Goal: Contribute content: Contribute content

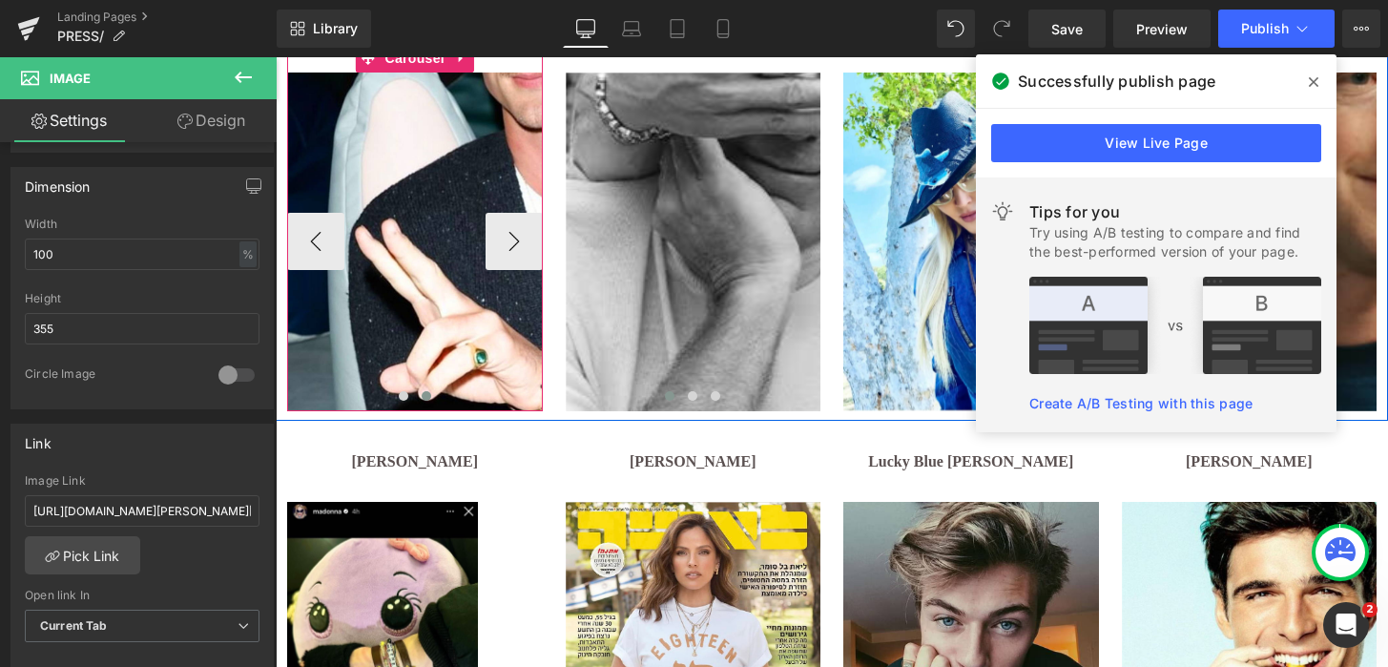
scroll to position [748, 0]
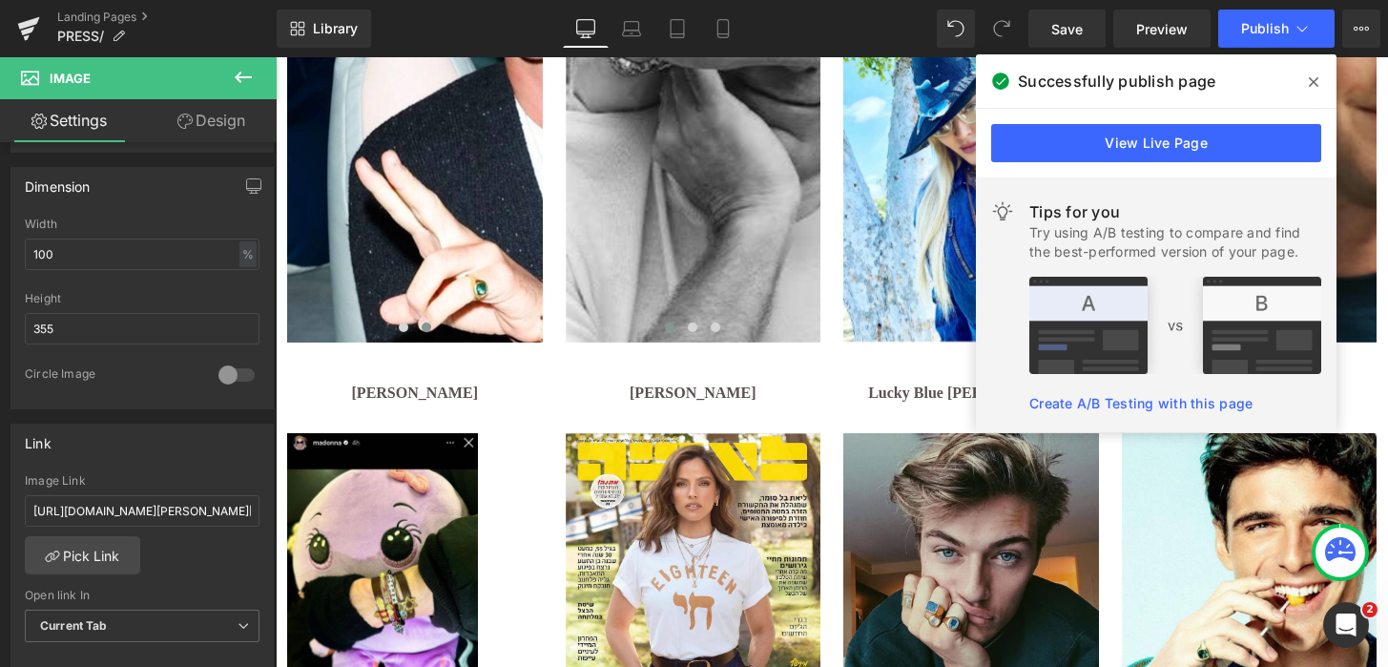
click at [1311, 77] on icon at bounding box center [1313, 81] width 10 height 15
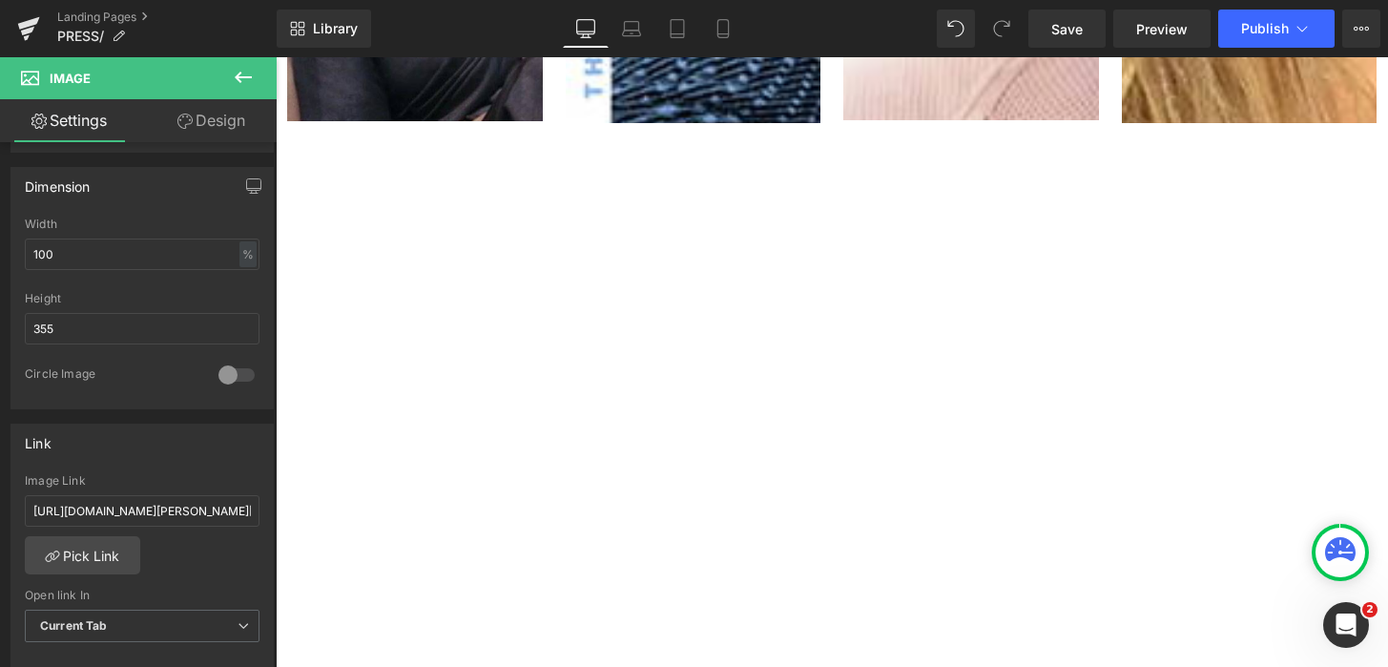
scroll to position [3649, 0]
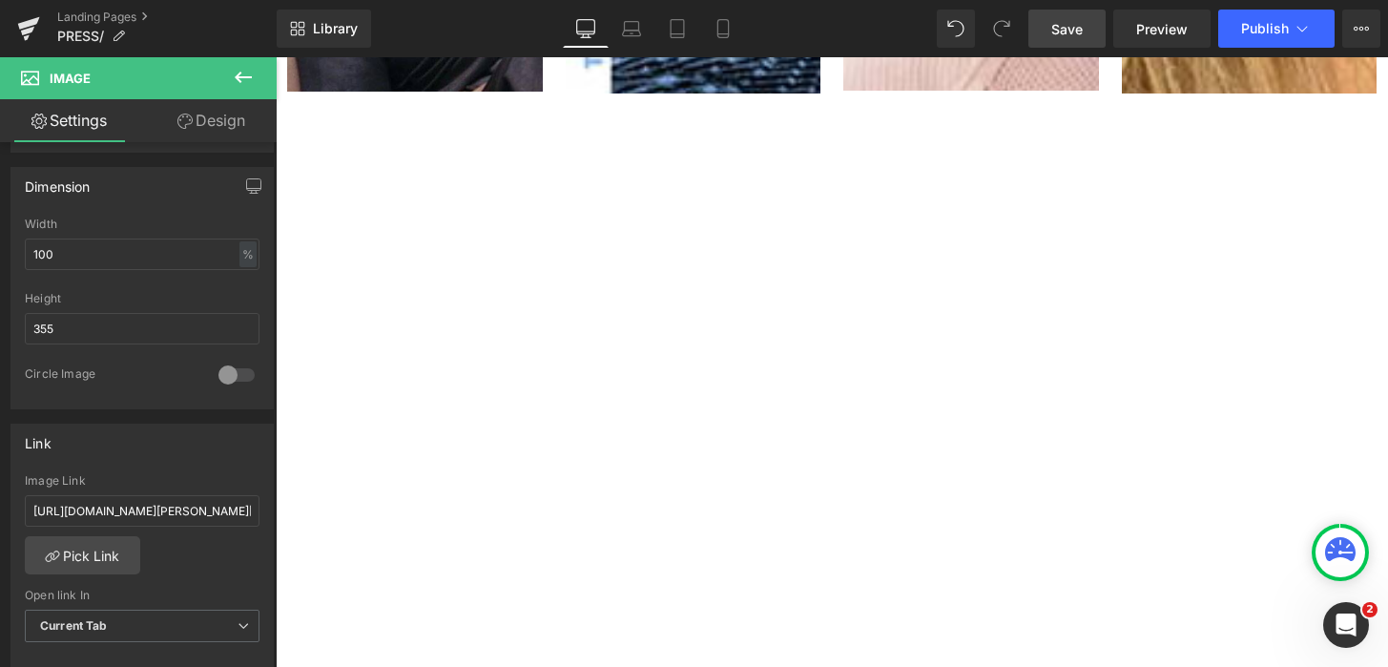
click at [1071, 39] on link "Save" at bounding box center [1066, 29] width 77 height 38
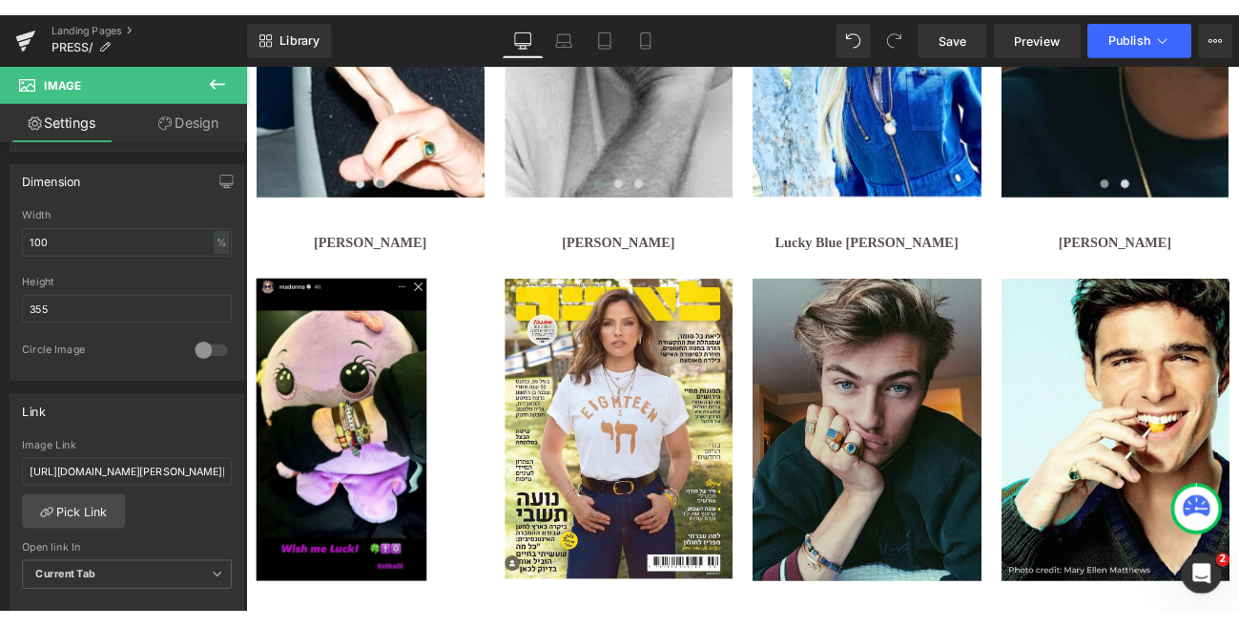
scroll to position [888, 0]
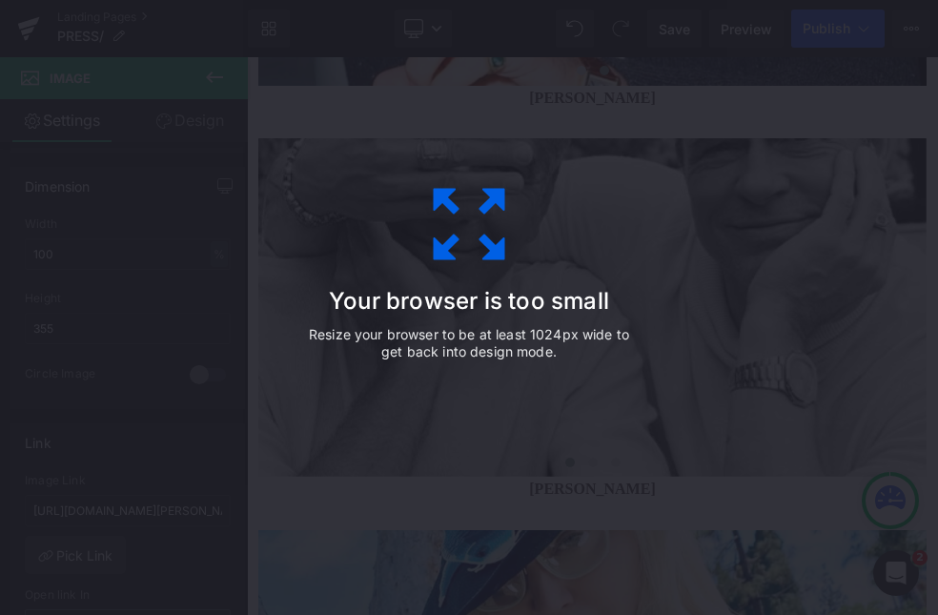
click at [576, 348] on p "Resize your browser to be at least 1024px wide to get back into design mode." at bounding box center [469, 343] width 334 height 34
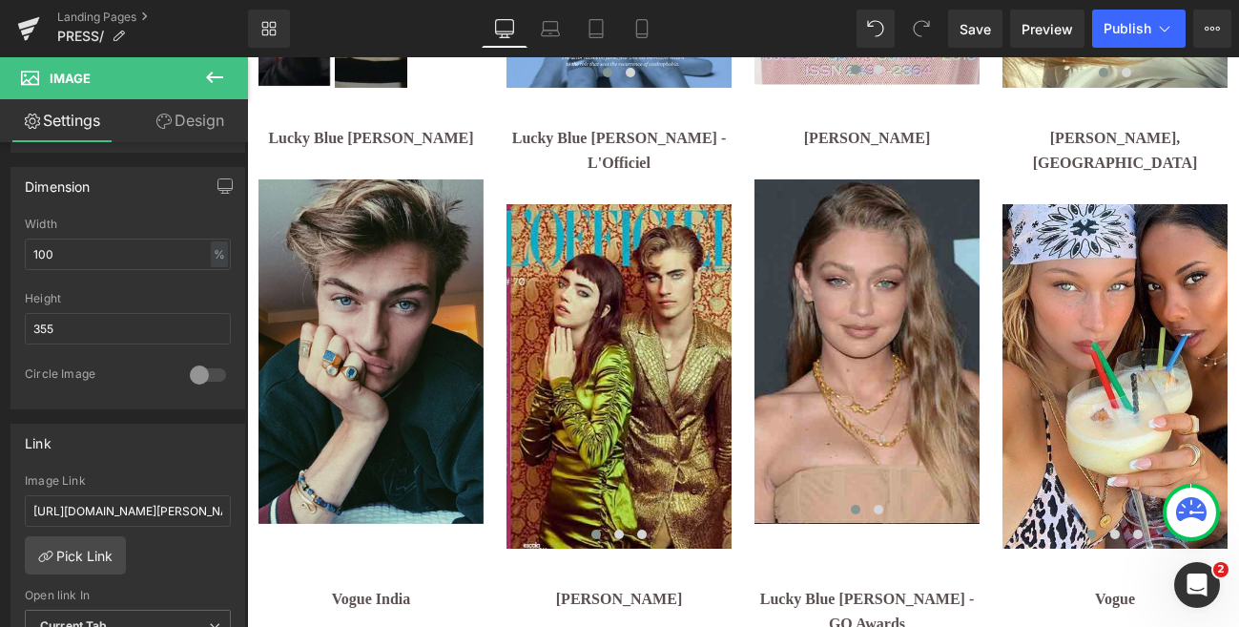
scroll to position [3657, 0]
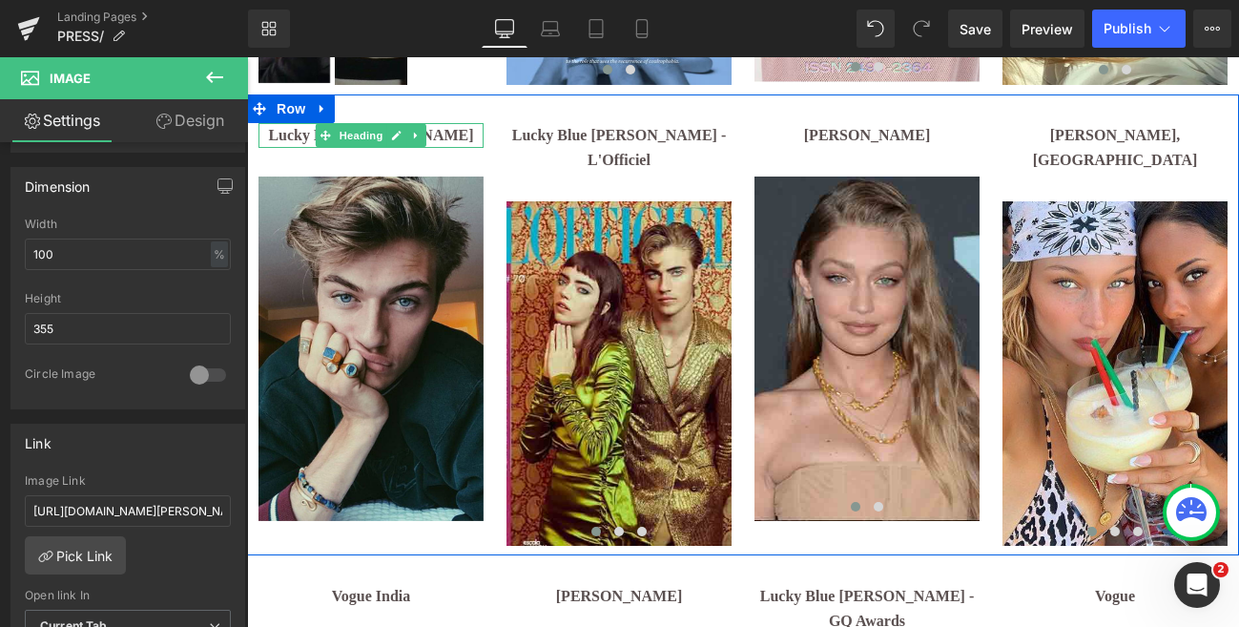
click at [459, 123] on h1 "Lucky Blue [PERSON_NAME]" at bounding box center [370, 135] width 225 height 25
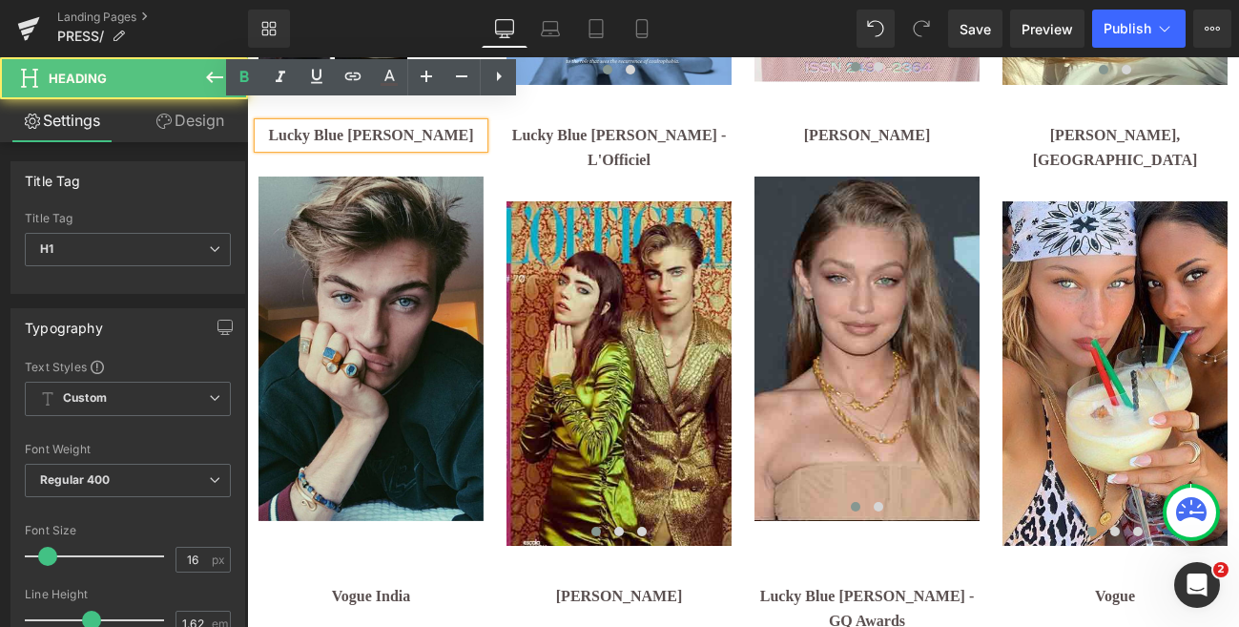
click at [459, 123] on h1 "Lucky Blue [PERSON_NAME]" at bounding box center [370, 135] width 225 height 25
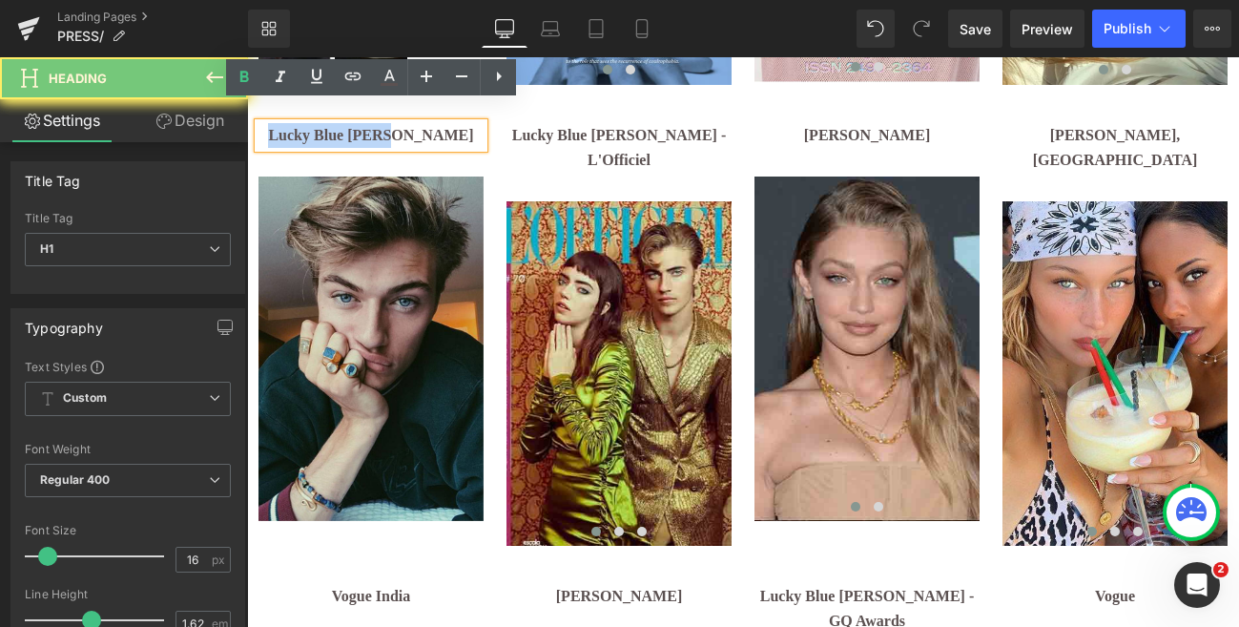
click at [459, 123] on h1 "Lucky Blue [PERSON_NAME]" at bounding box center [370, 135] width 225 height 25
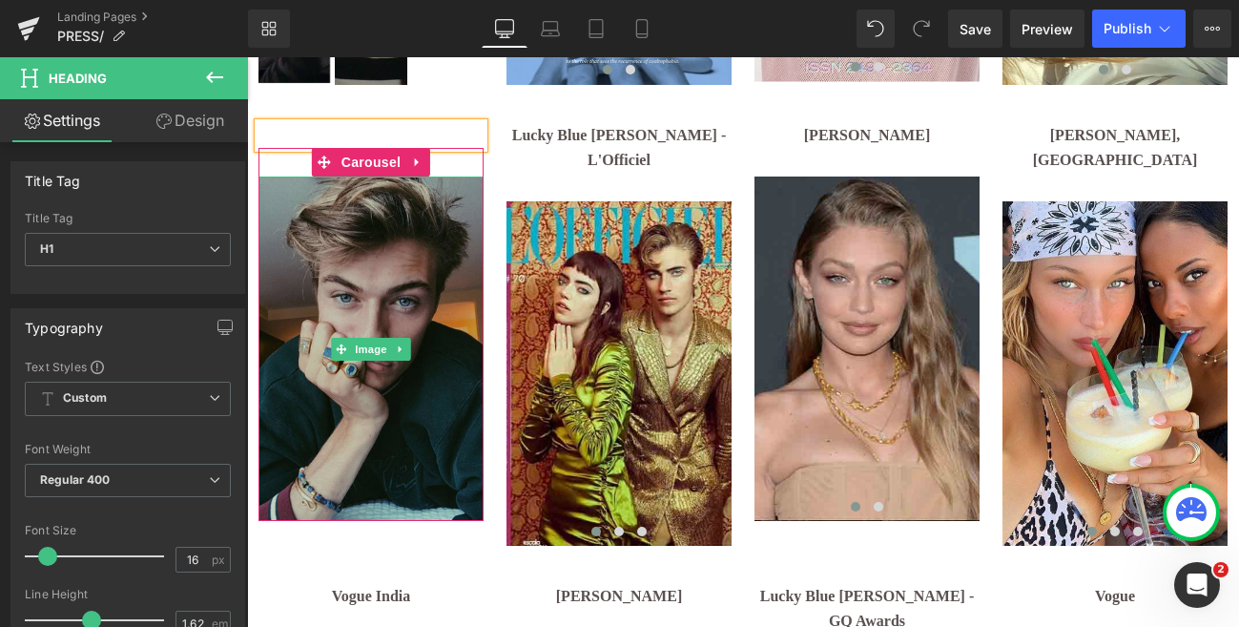
click at [363, 266] on img at bounding box center [370, 348] width 225 height 344
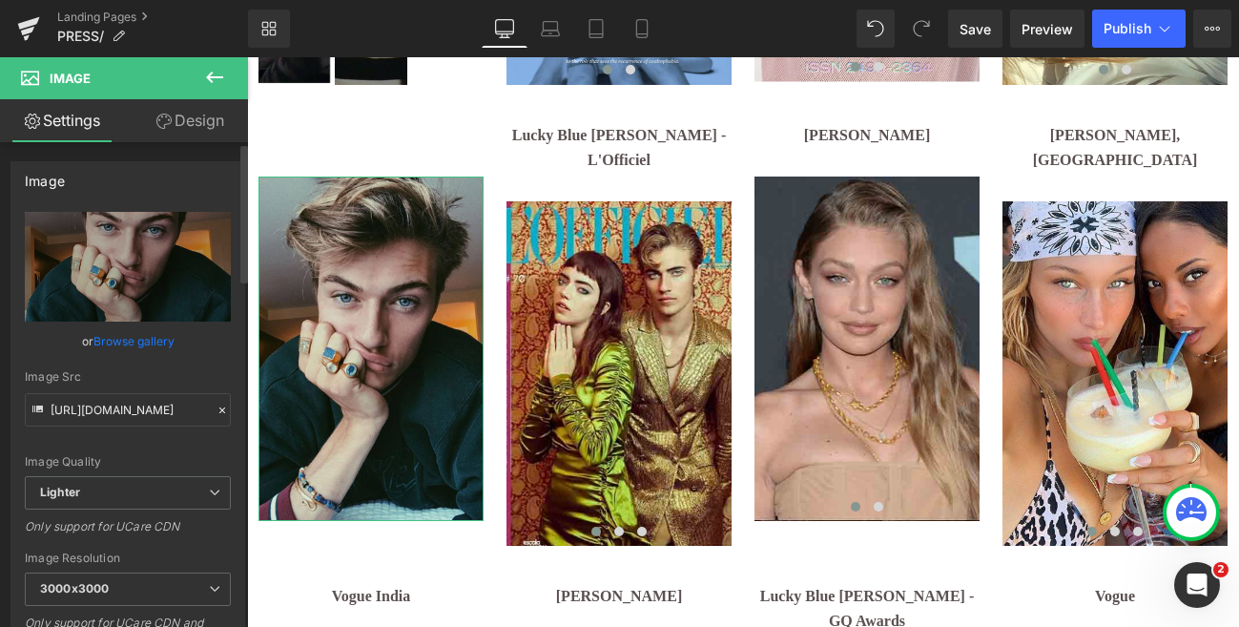
click at [216, 406] on icon at bounding box center [222, 409] width 13 height 13
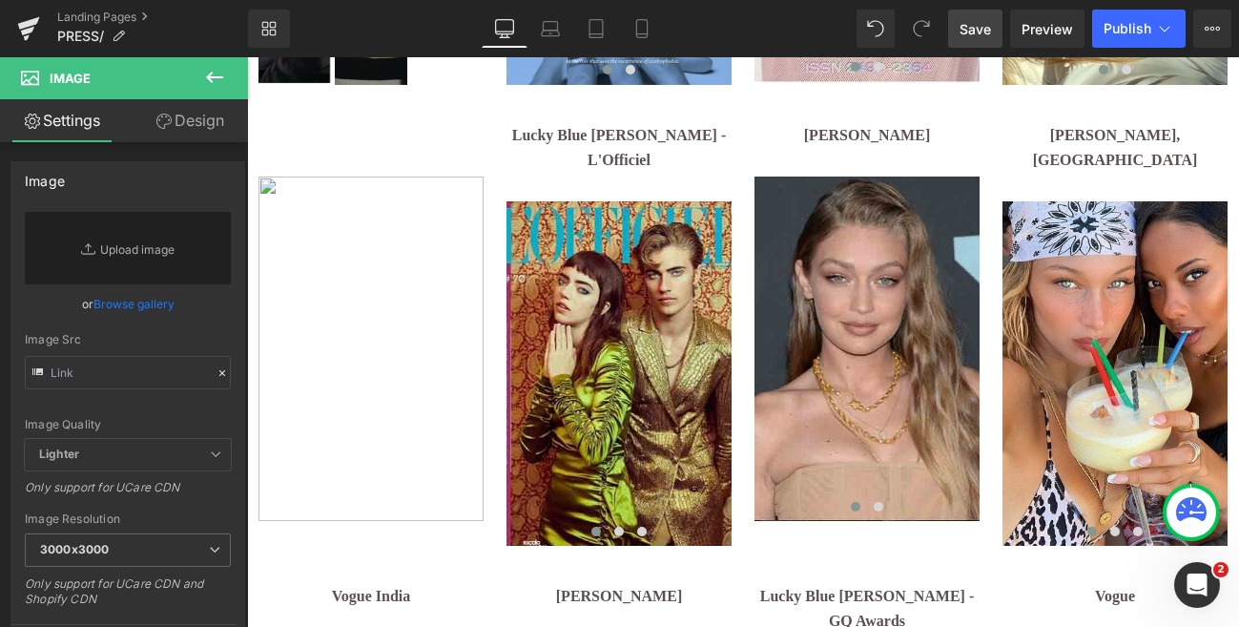
click at [964, 30] on span "Save" at bounding box center [974, 29] width 31 height 20
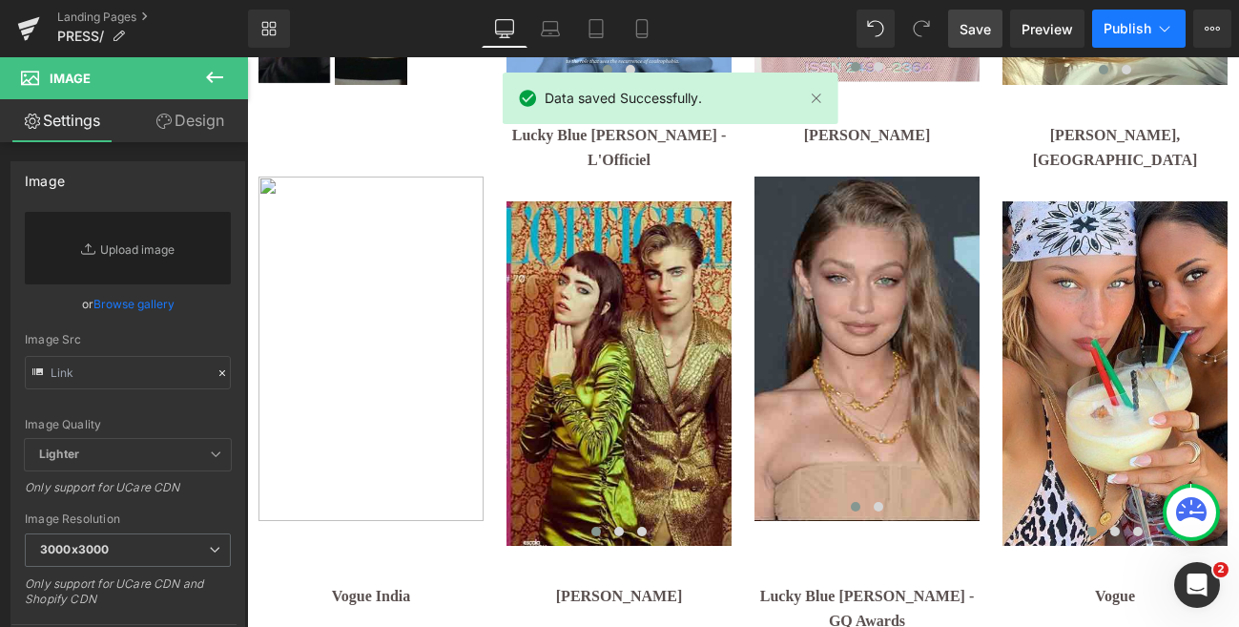
click at [1125, 21] on span "Publish" at bounding box center [1127, 28] width 48 height 15
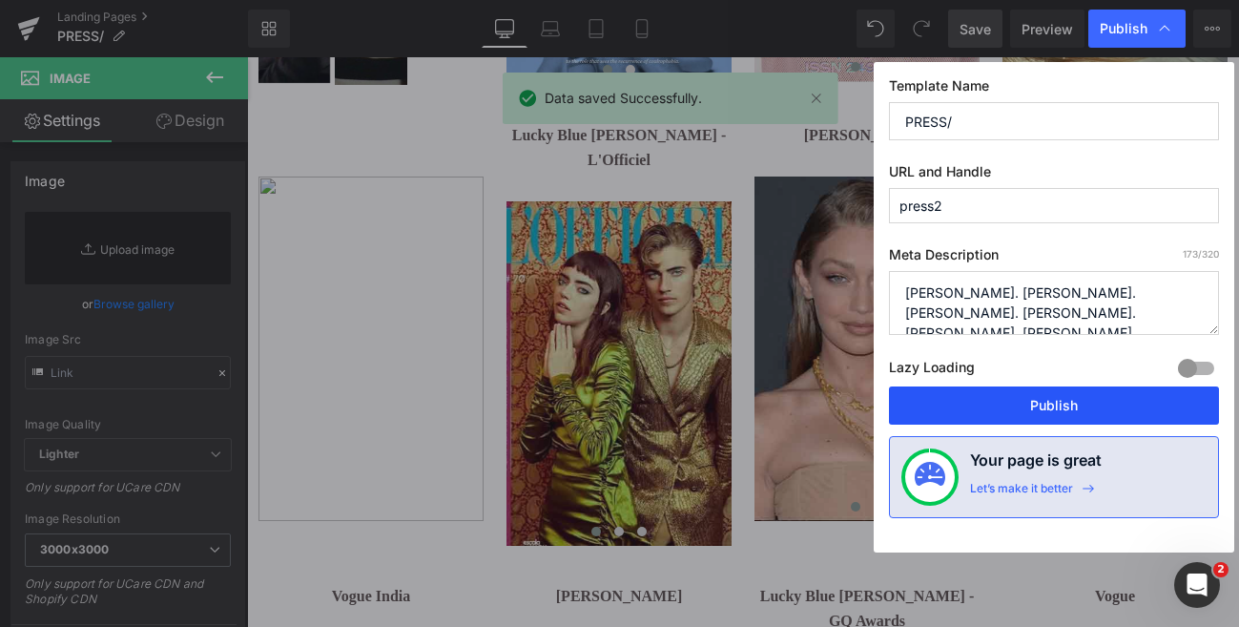
click at [1070, 392] on button "Publish" at bounding box center [1054, 405] width 330 height 38
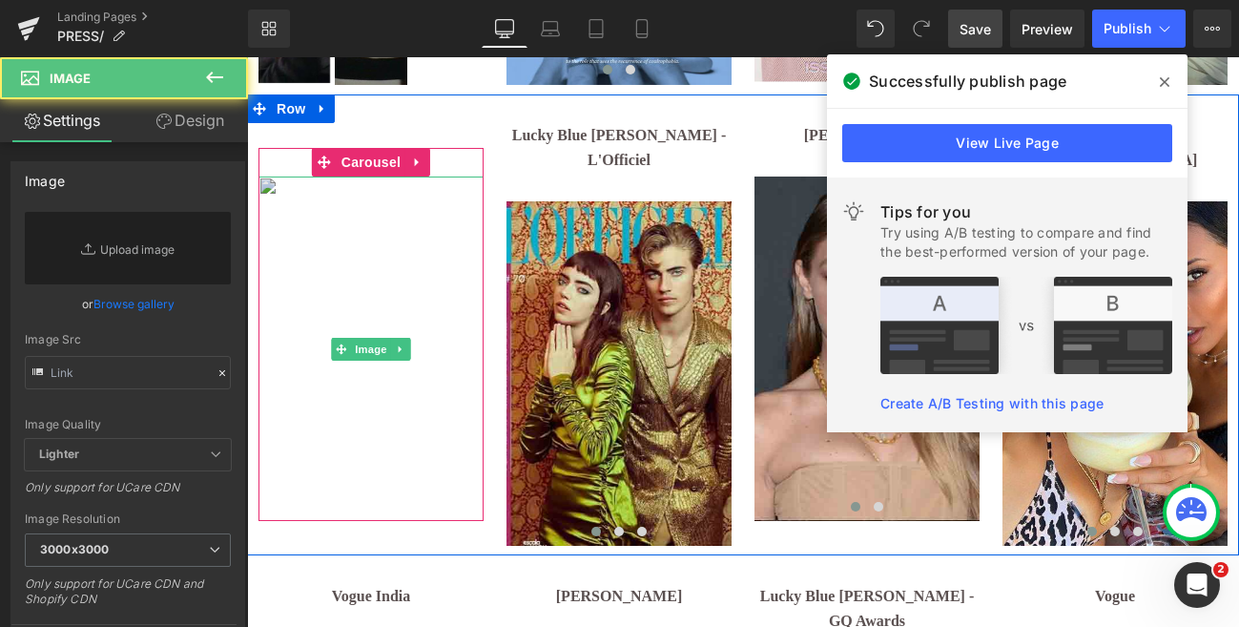
click at [392, 310] on img at bounding box center [370, 348] width 225 height 344
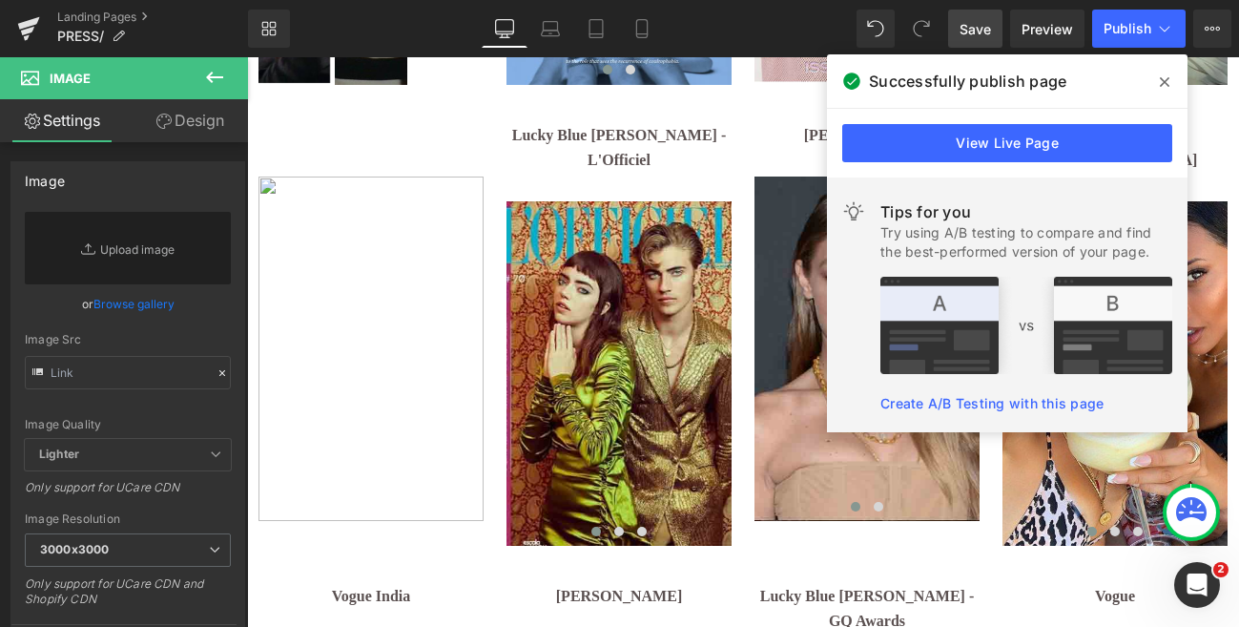
click at [1164, 74] on icon at bounding box center [1165, 81] width 10 height 15
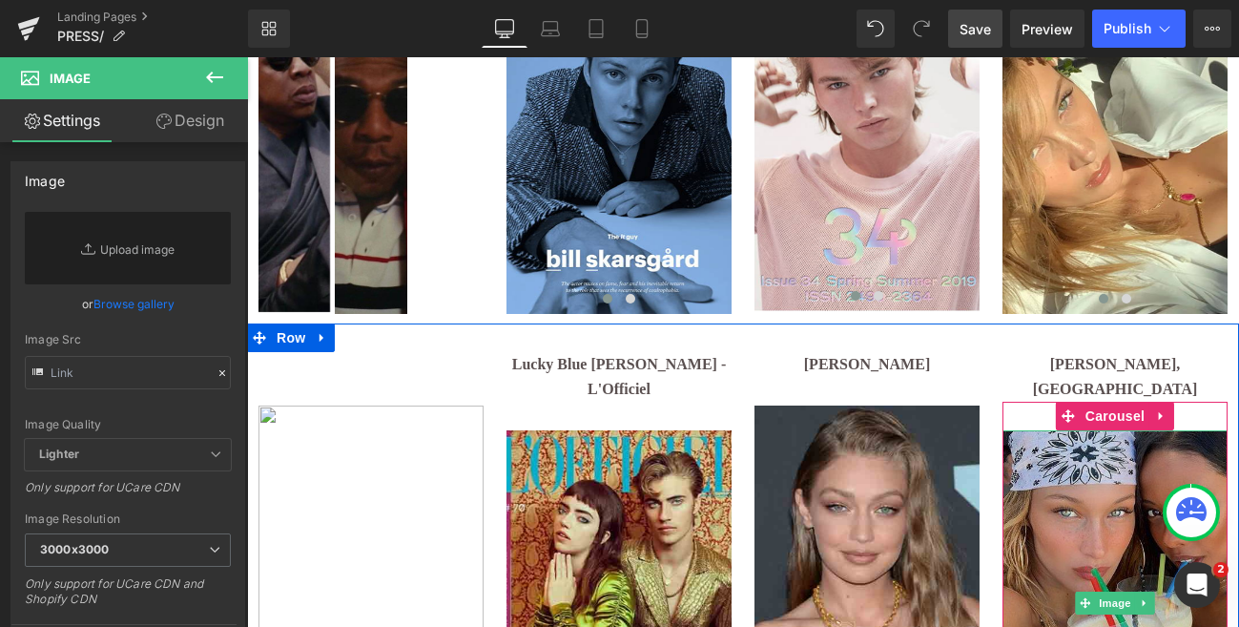
scroll to position [3429, 0]
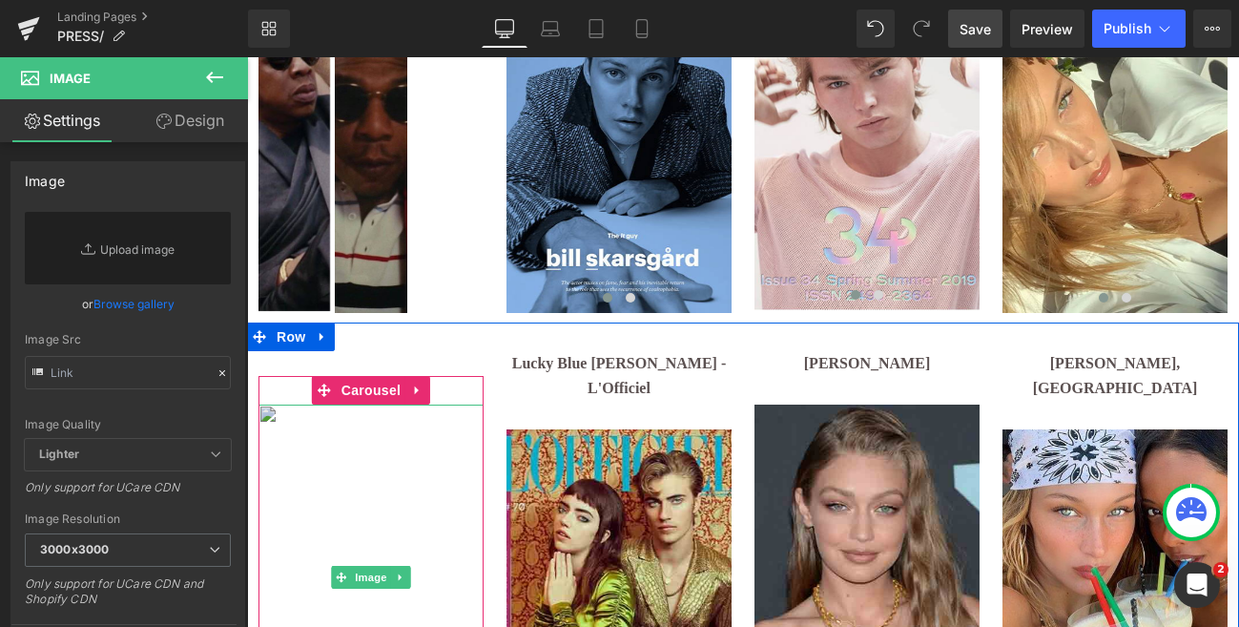
click at [401, 526] on img at bounding box center [370, 576] width 225 height 344
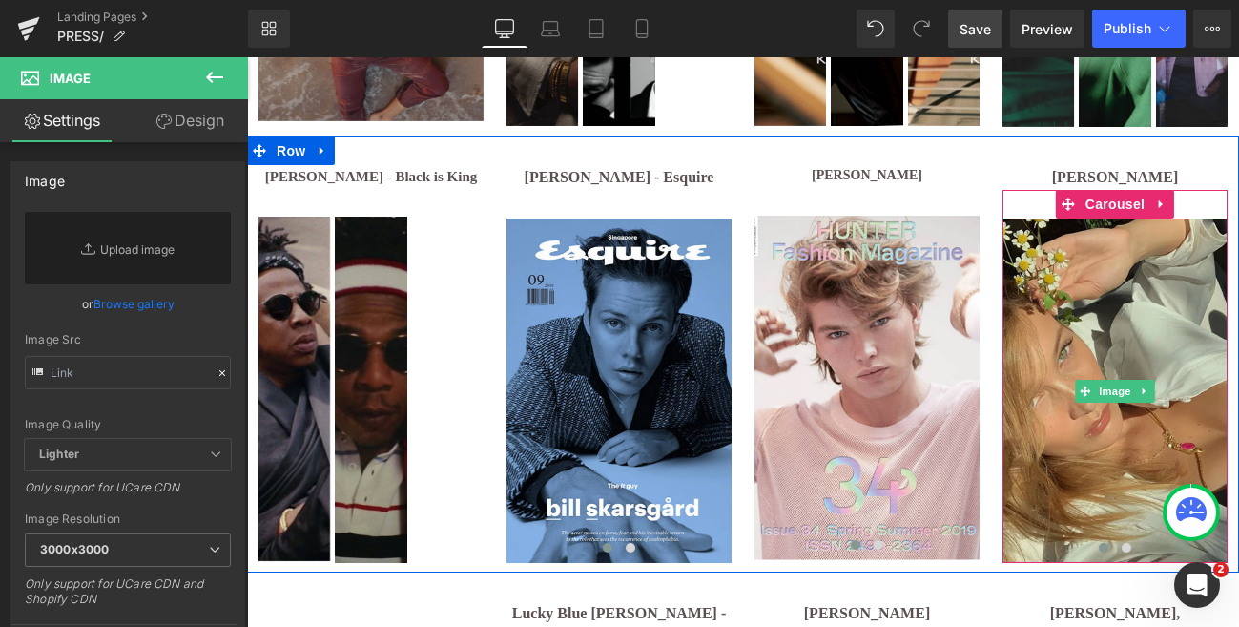
scroll to position [3180, 0]
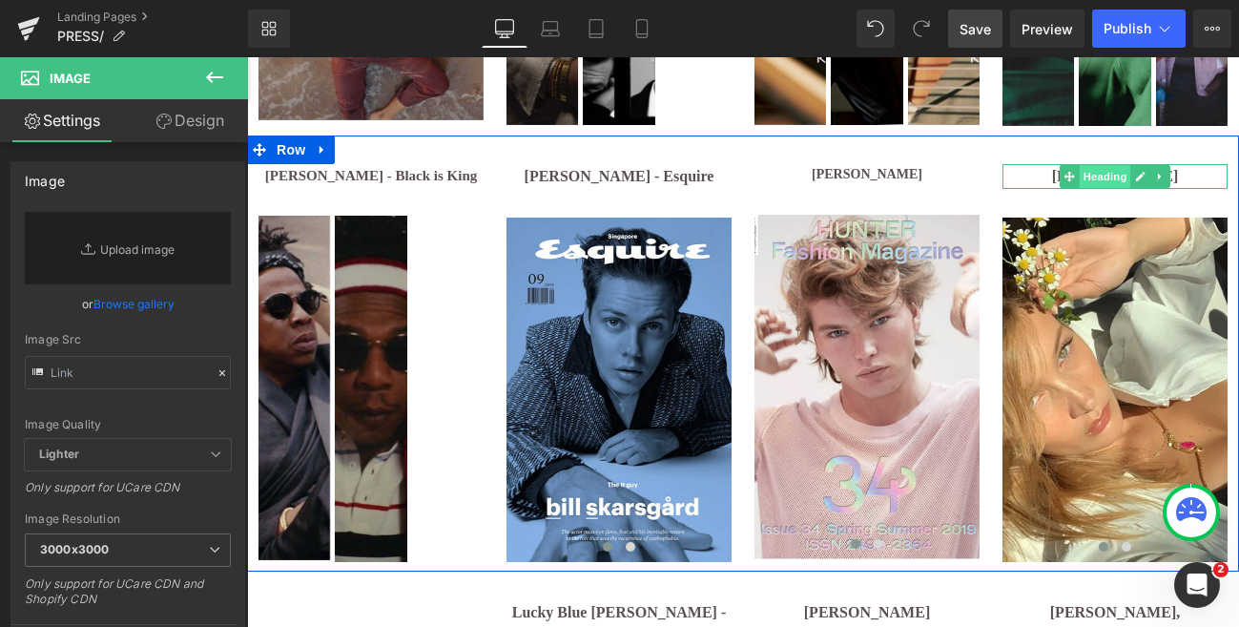
click at [1124, 165] on span "Heading" at bounding box center [1105, 176] width 51 height 23
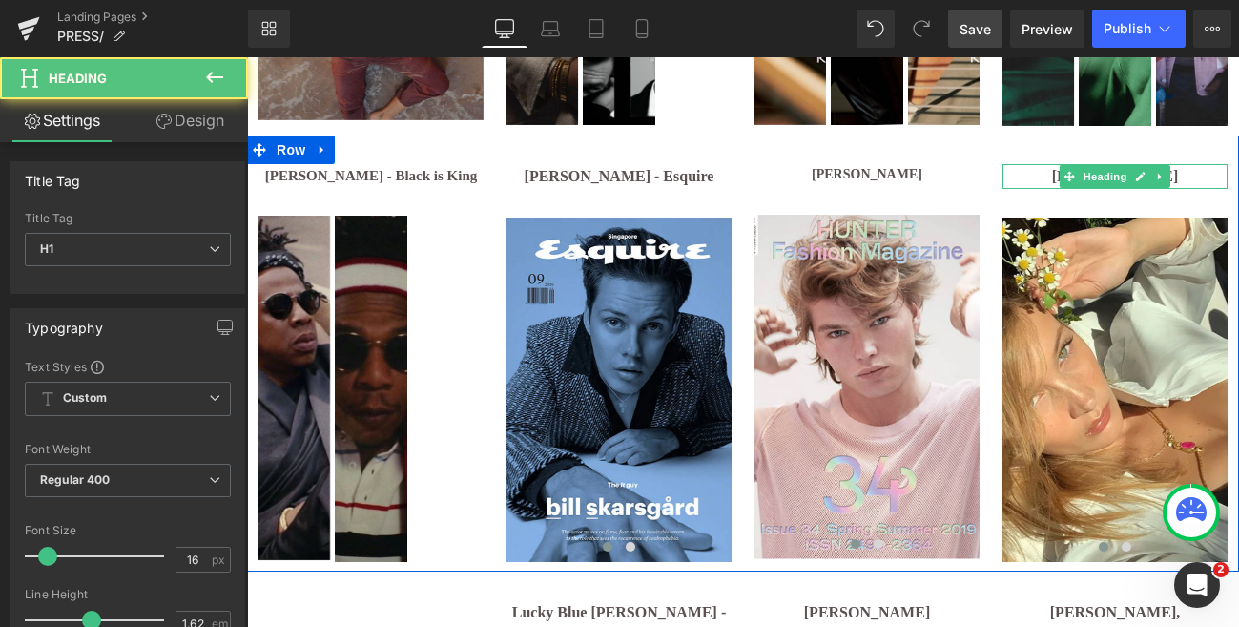
drag, startPoint x: 1193, startPoint y: 146, endPoint x: 1440, endPoint y: 203, distance: 253.5
click at [1193, 164] on div "[PERSON_NAME] Heading" at bounding box center [1114, 176] width 225 height 25
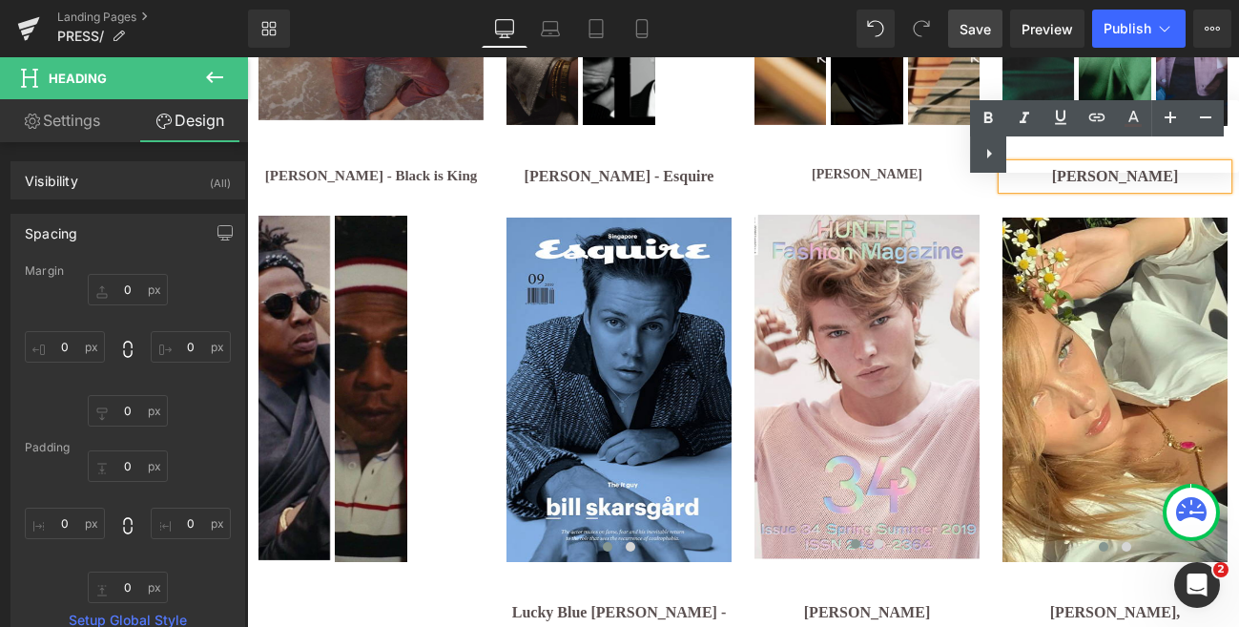
click at [1192, 151] on div "Text Color Highlight Color #333333" at bounding box center [1104, 136] width 269 height 72
click at [1118, 161] on div "Text Color Highlight Color #333333" at bounding box center [1104, 136] width 269 height 72
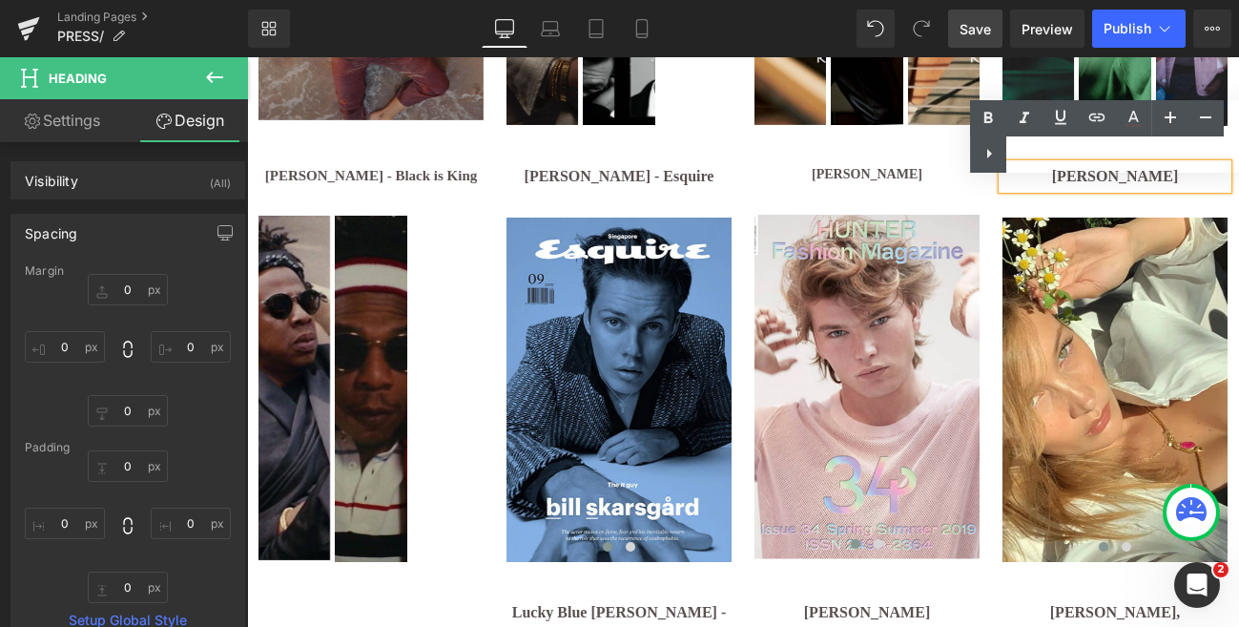
click at [1118, 161] on div "Text Color Highlight Color #333333" at bounding box center [1104, 136] width 269 height 72
click at [1084, 151] on div "Text Color Highlight Color #333333" at bounding box center [1104, 136] width 269 height 72
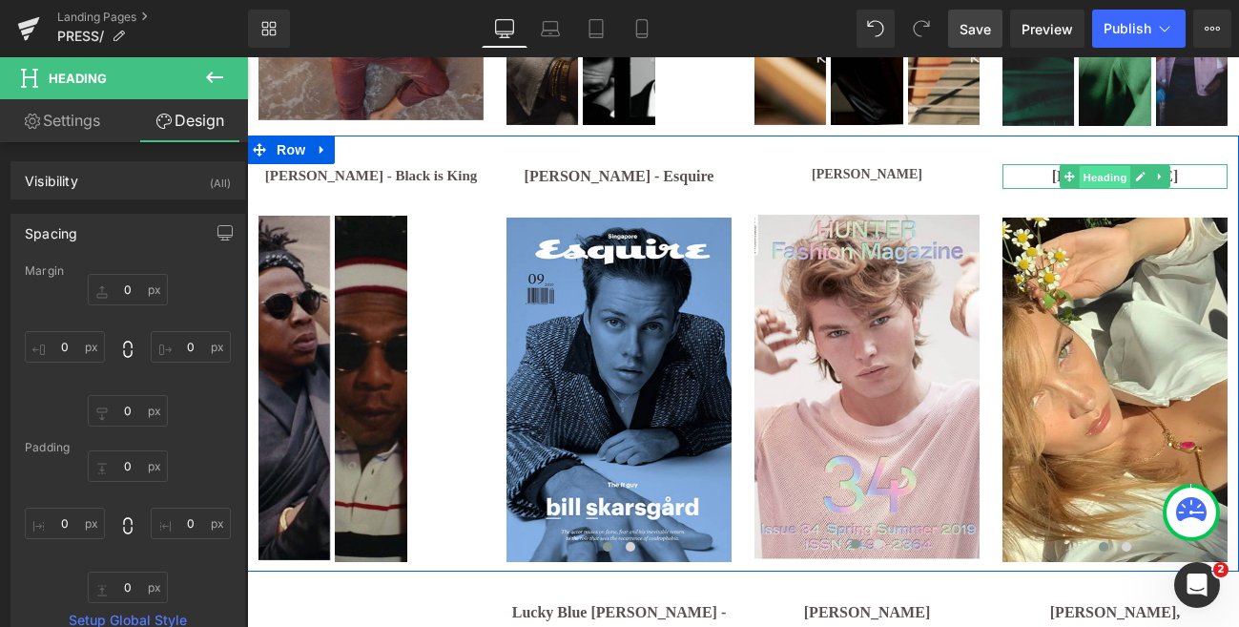
click at [1119, 166] on span "Heading" at bounding box center [1105, 177] width 51 height 23
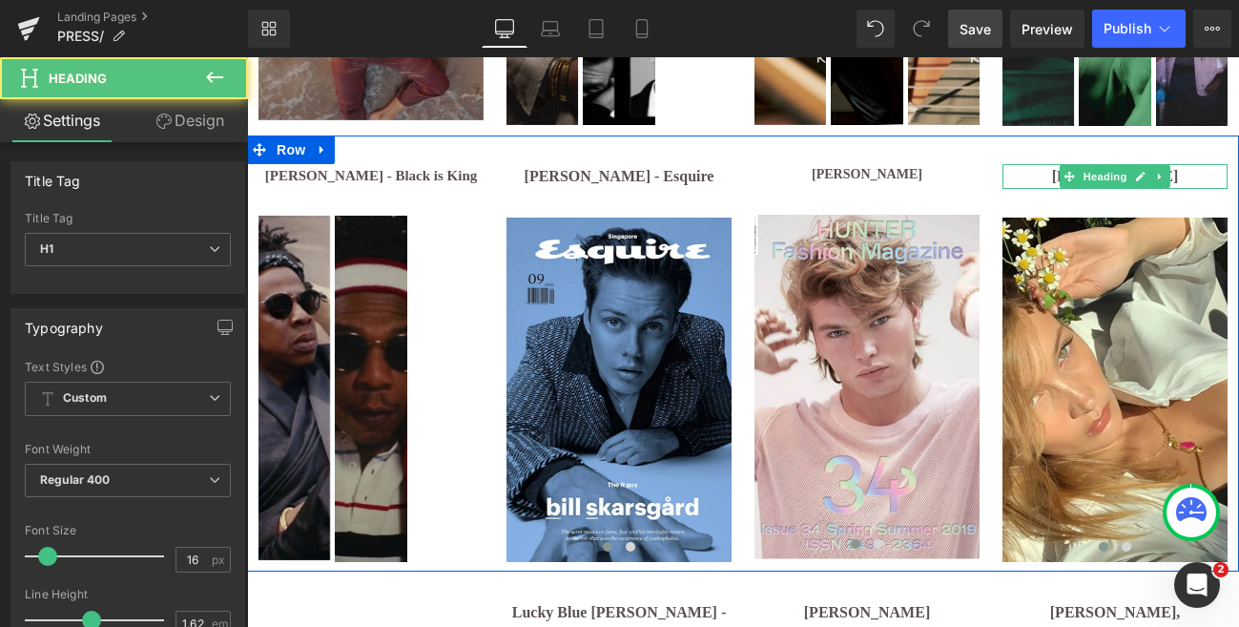
click at [1193, 164] on h1 "[PERSON_NAME]" at bounding box center [1114, 176] width 225 height 25
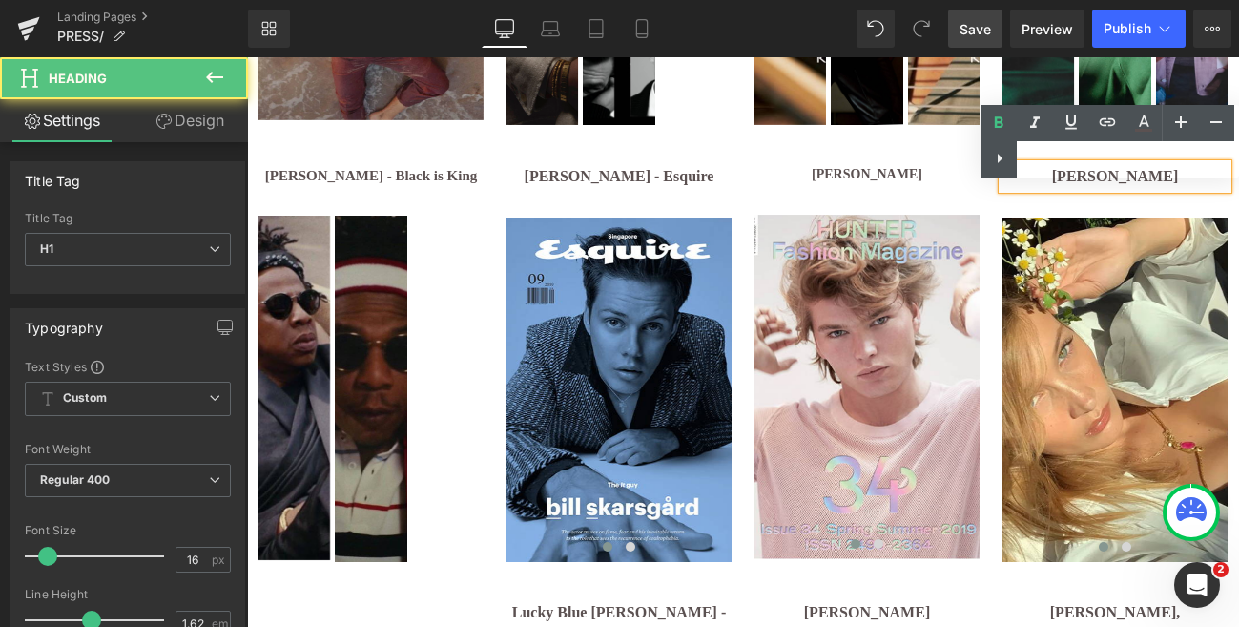
click at [1193, 158] on div "Text Color Highlight Color #333333" at bounding box center [1109, 141] width 258 height 72
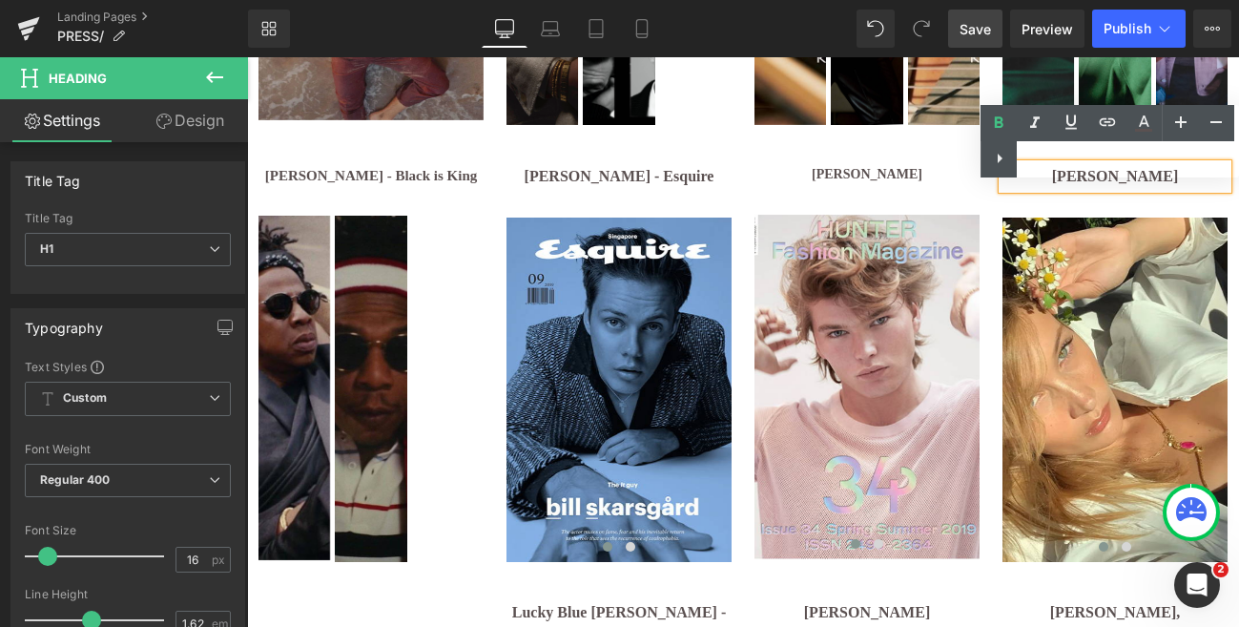
click at [1193, 158] on div "Text Color Highlight Color #333333" at bounding box center [1109, 141] width 258 height 72
click at [1171, 155] on div "Text Color Highlight Color #333333" at bounding box center [1109, 141] width 258 height 72
click at [1155, 154] on div "Text Color Highlight Color #333333" at bounding box center [1109, 141] width 258 height 72
drag, startPoint x: 1155, startPoint y: 154, endPoint x: 1060, endPoint y: 153, distance: 94.4
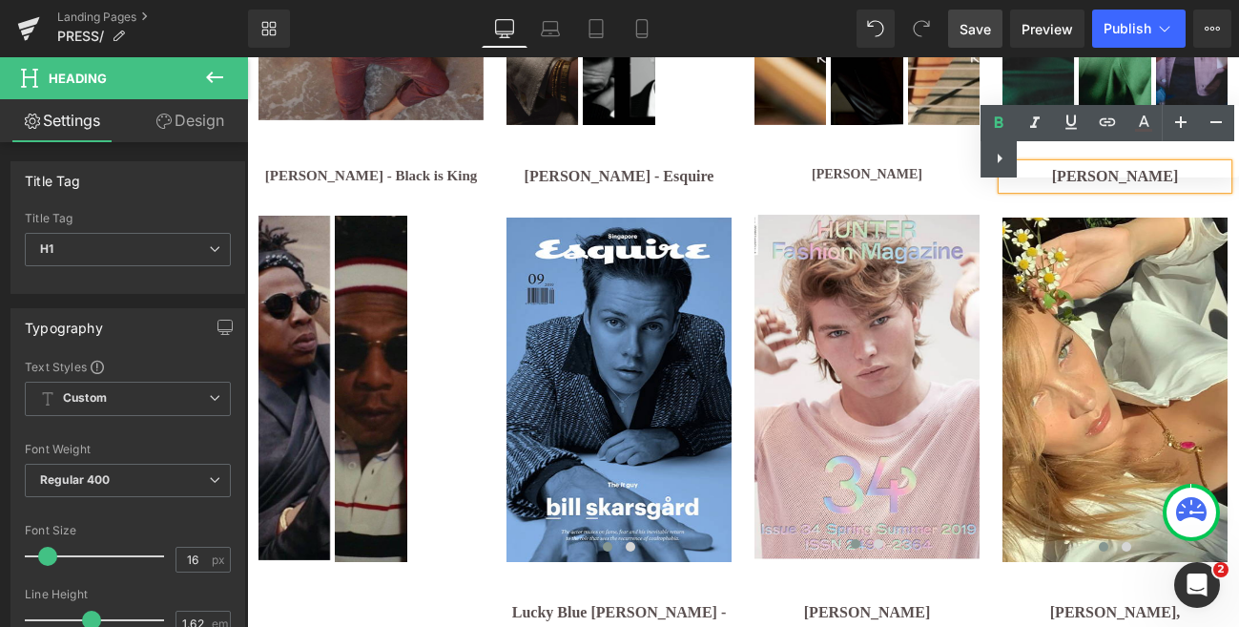
click at [1060, 153] on div "Text Color Highlight Color #333333" at bounding box center [1109, 141] width 258 height 72
click at [1099, 154] on div "Text Color Highlight Color #333333" at bounding box center [1109, 141] width 258 height 72
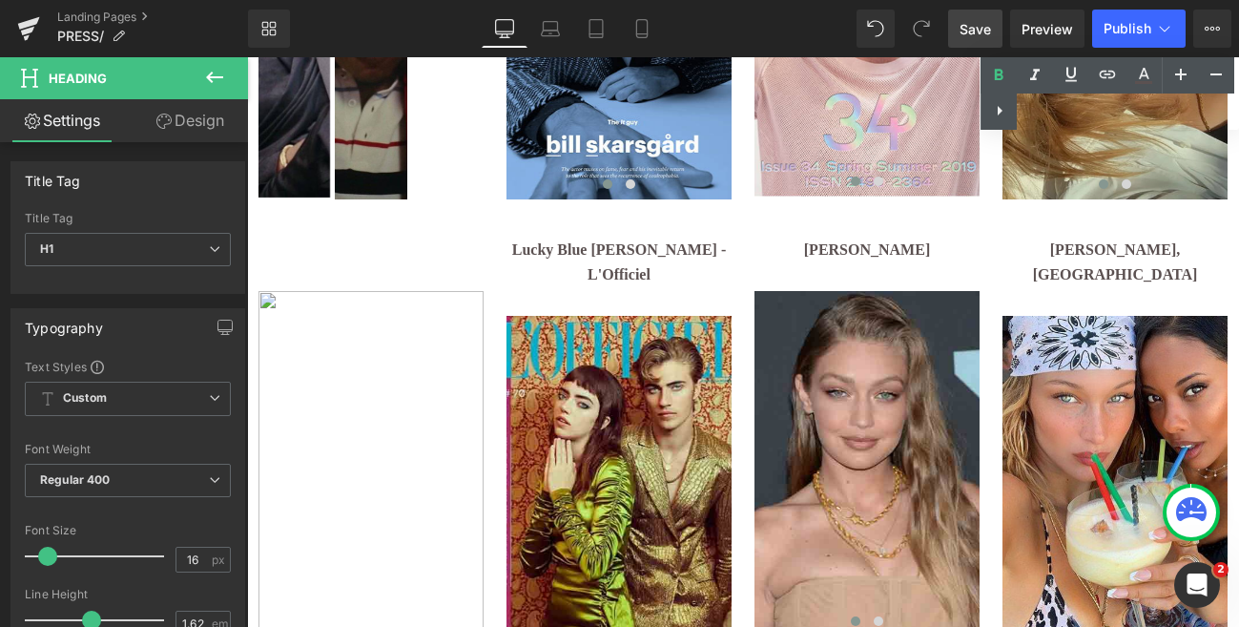
scroll to position [3545, 0]
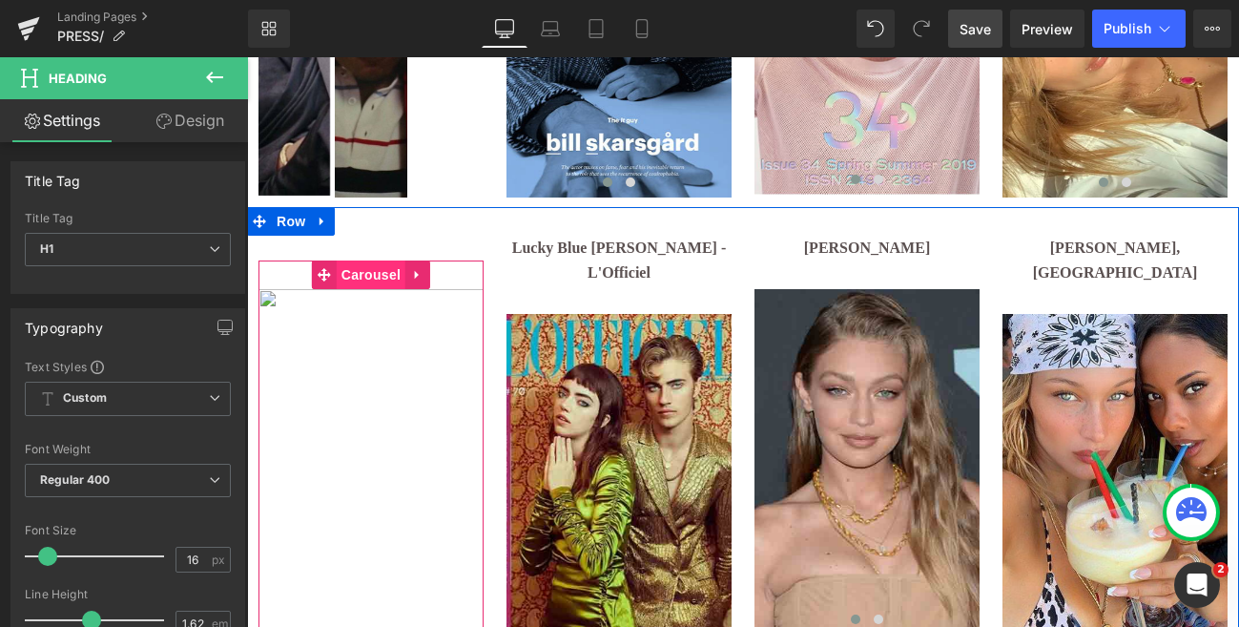
click at [369, 260] on span "Carousel" at bounding box center [371, 274] width 69 height 29
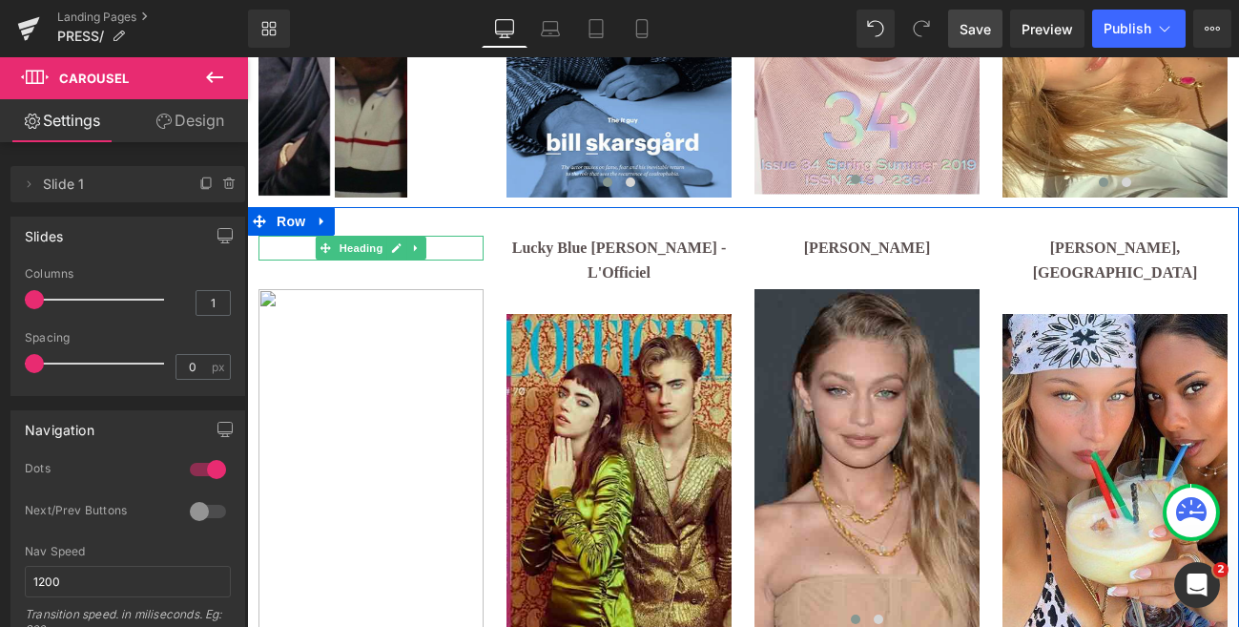
click at [443, 236] on h1 at bounding box center [370, 248] width 225 height 25
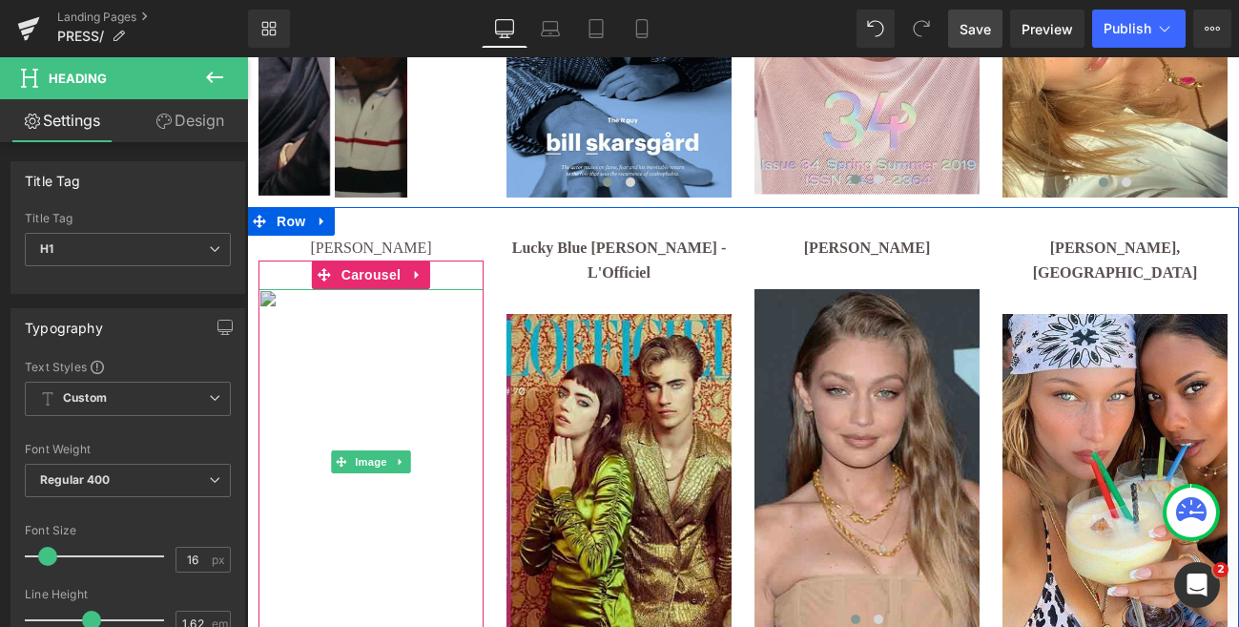
click at [315, 375] on img at bounding box center [370, 461] width 225 height 344
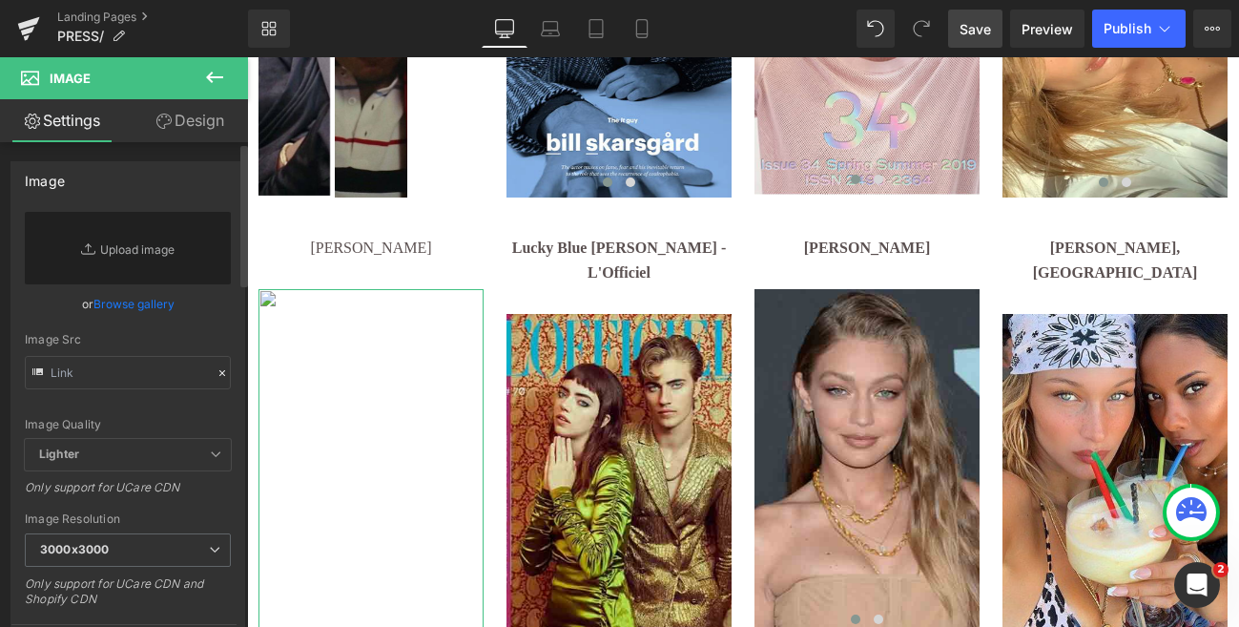
click at [118, 300] on link "Browse gallery" at bounding box center [133, 303] width 81 height 33
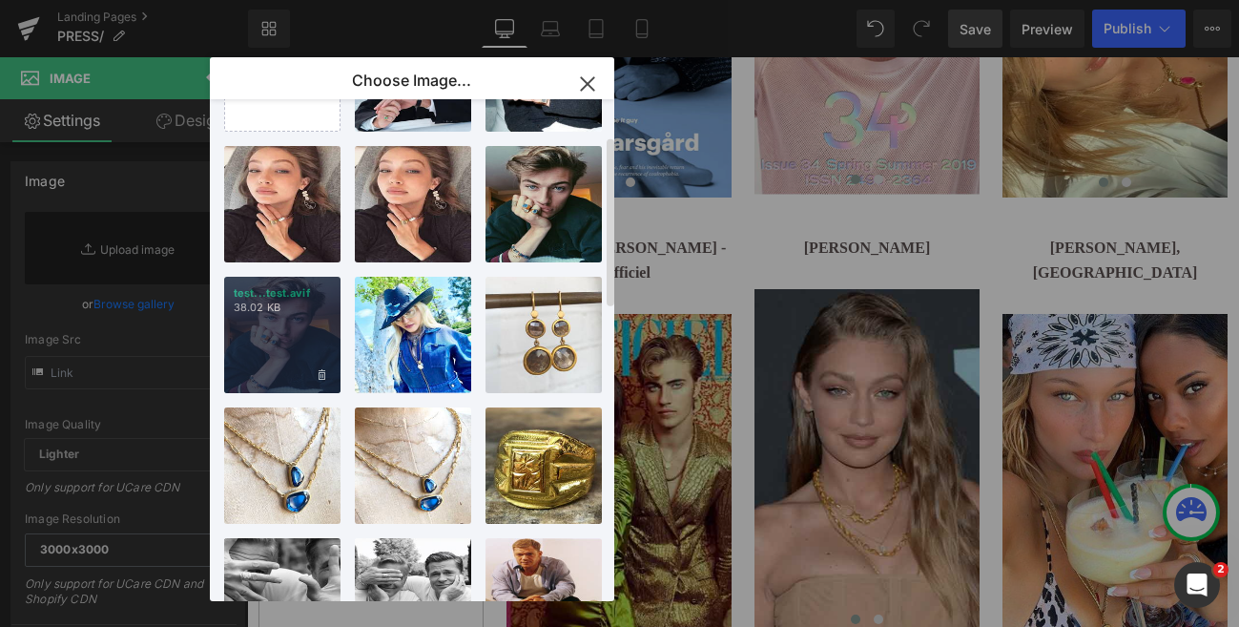
scroll to position [0, 0]
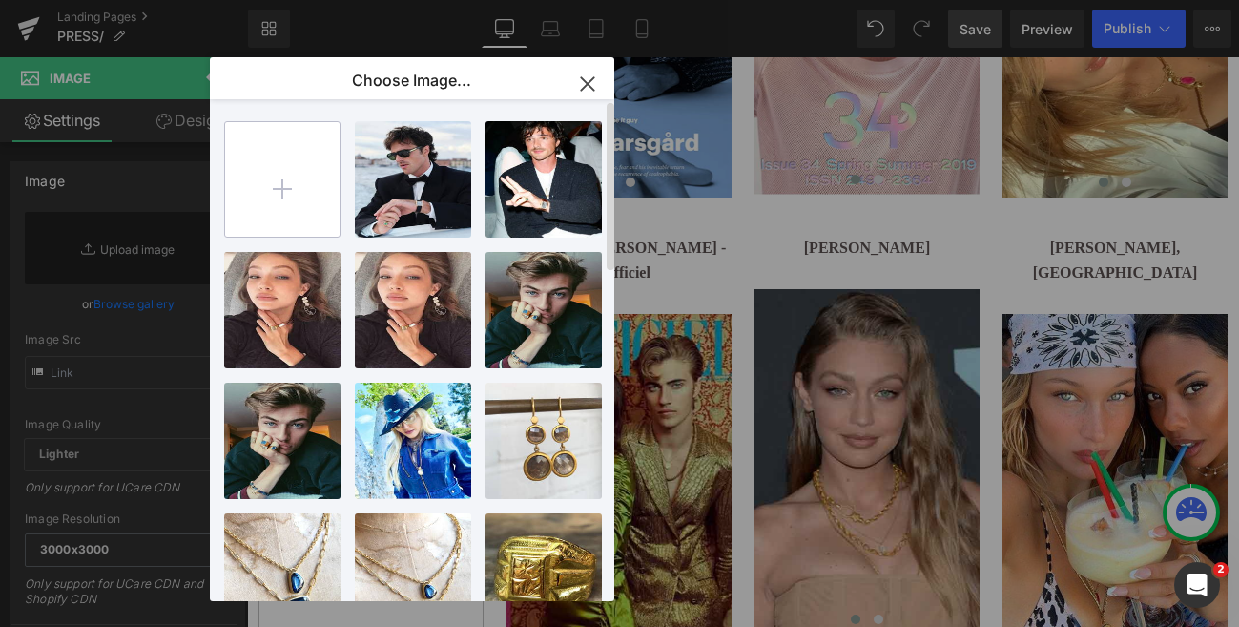
click at [289, 198] on input "file" at bounding box center [282, 179] width 114 height 114
type input "C:\fakepath\ucarecdn.avif"
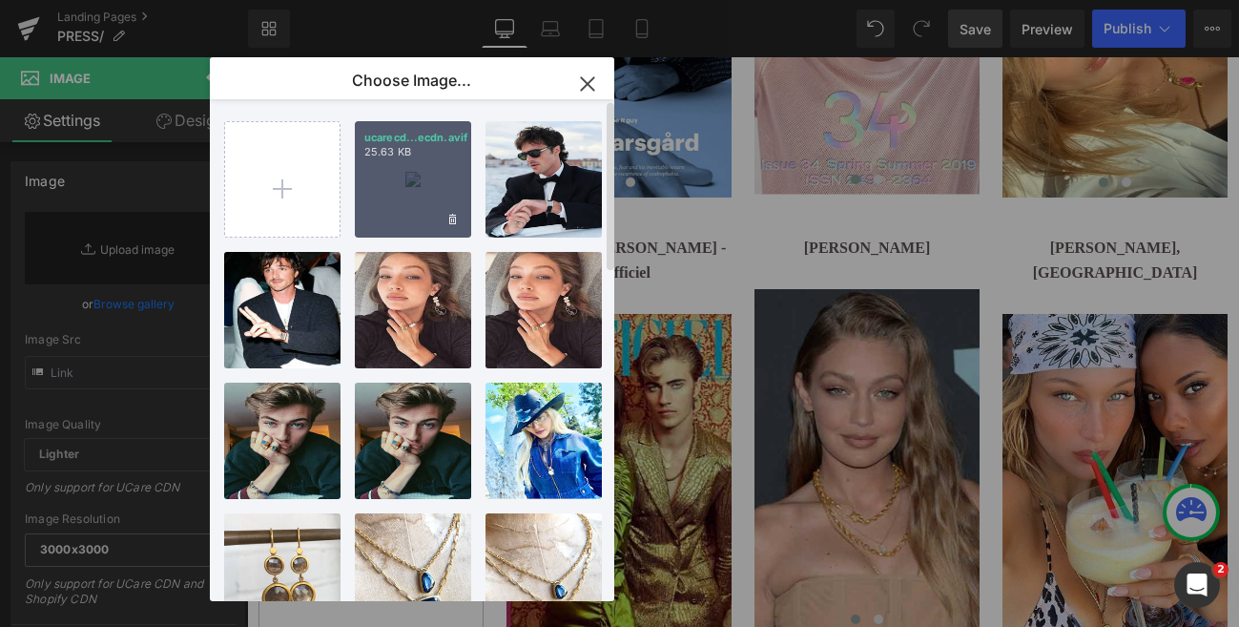
click at [421, 179] on div "ucarecd...ecdn.avif 25.63 KB" at bounding box center [413, 179] width 116 height 116
type input "[URL][DOMAIN_NAME]"
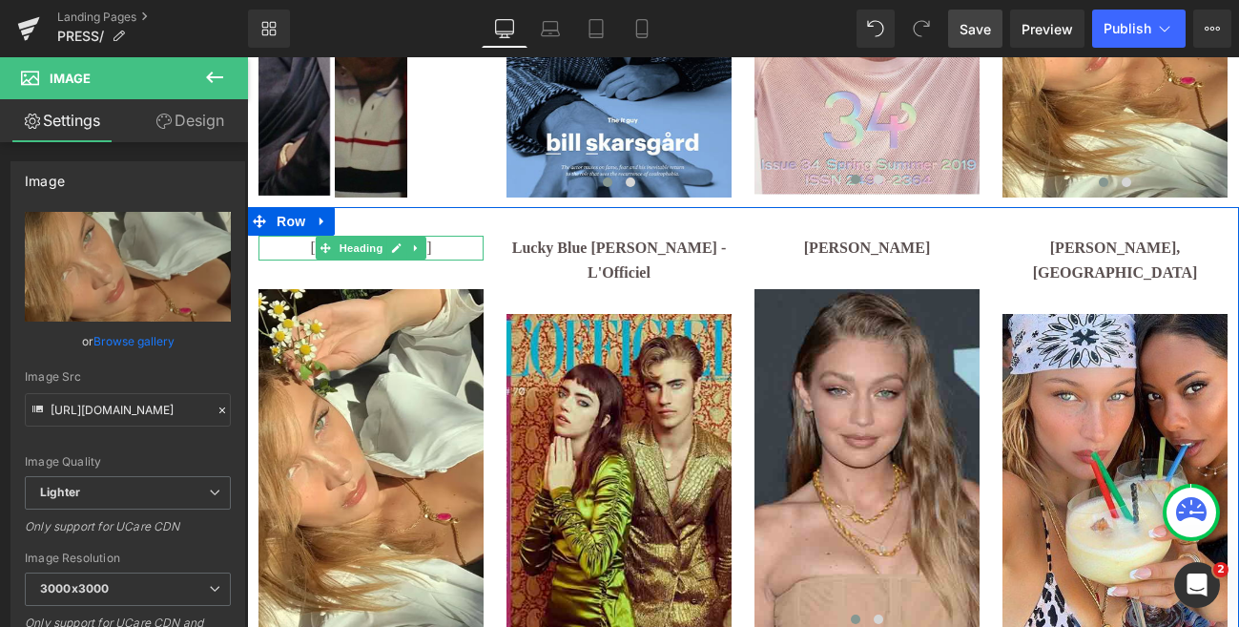
click at [454, 236] on h1 "[PERSON_NAME]" at bounding box center [370, 248] width 225 height 25
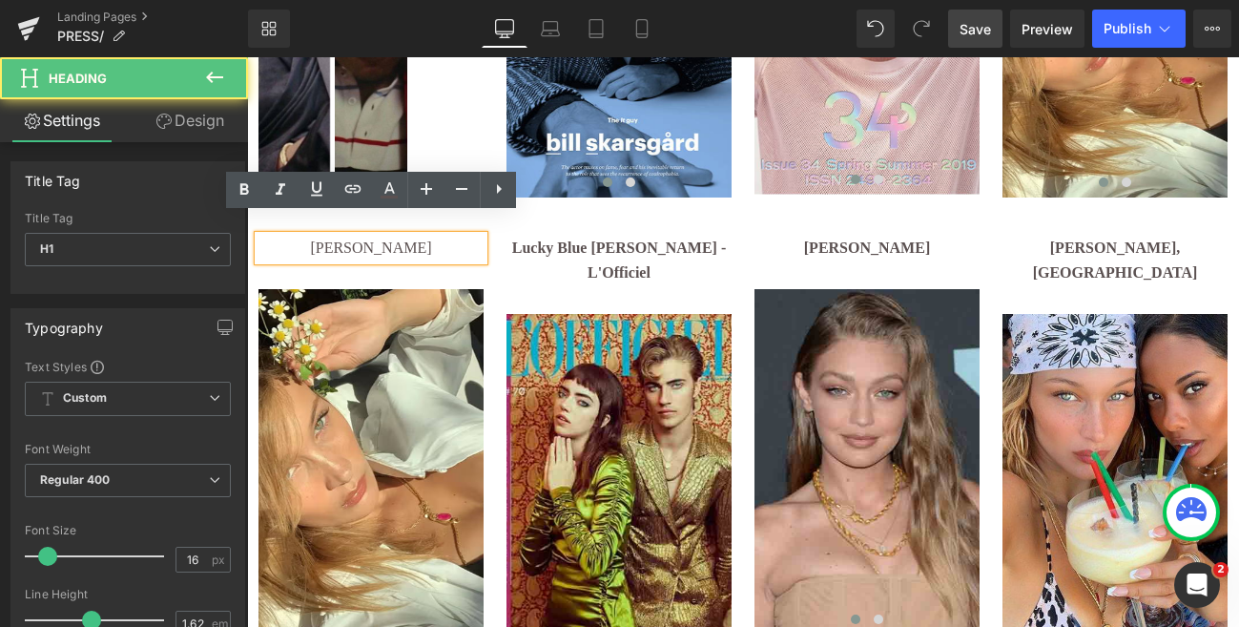
click at [454, 236] on h1 "[PERSON_NAME]" at bounding box center [370, 248] width 225 height 25
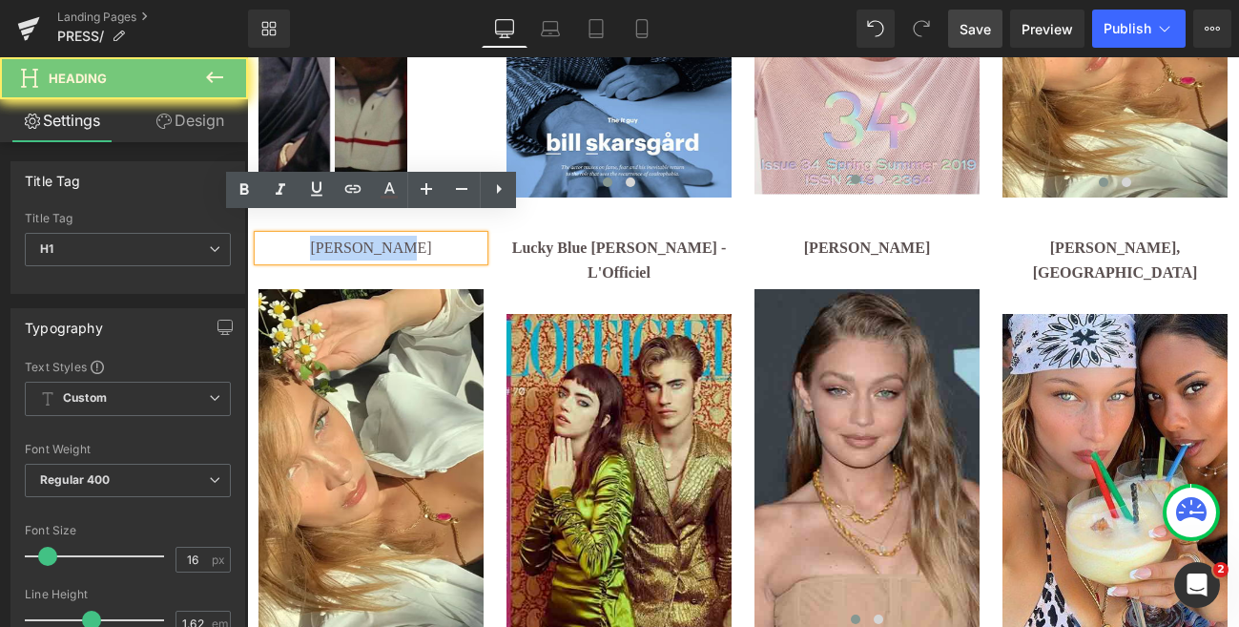
click at [454, 236] on h1 "[PERSON_NAME]" at bounding box center [370, 248] width 225 height 25
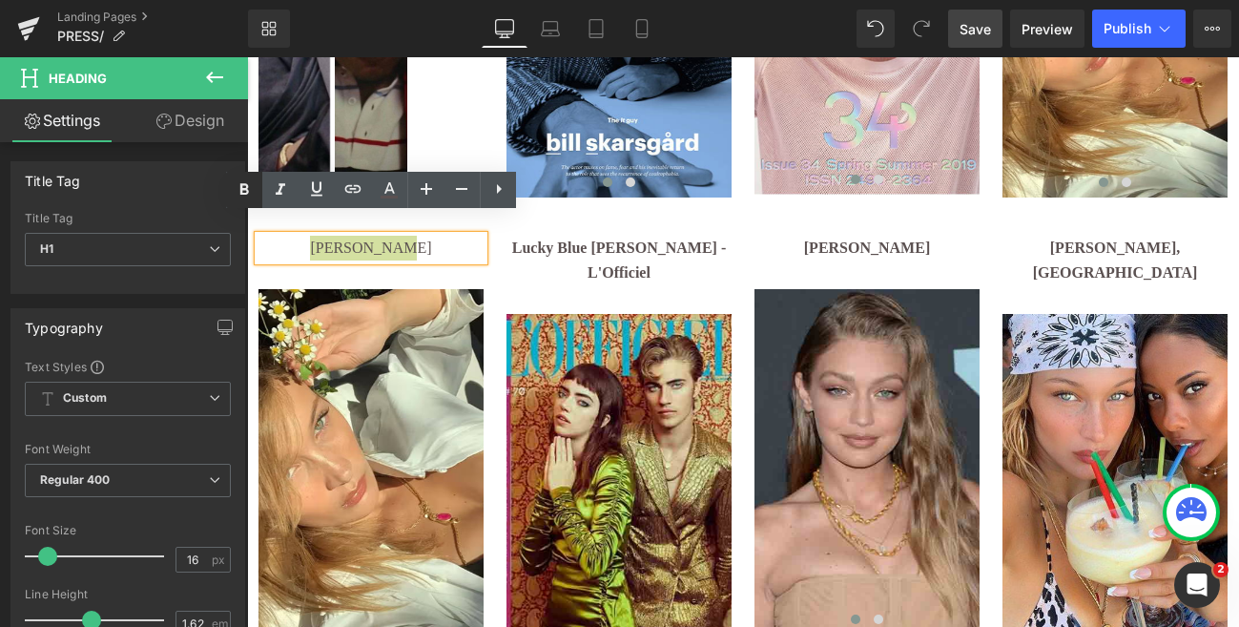
click at [241, 191] on icon at bounding box center [244, 189] width 9 height 11
click at [978, 26] on span "Save" at bounding box center [974, 29] width 31 height 20
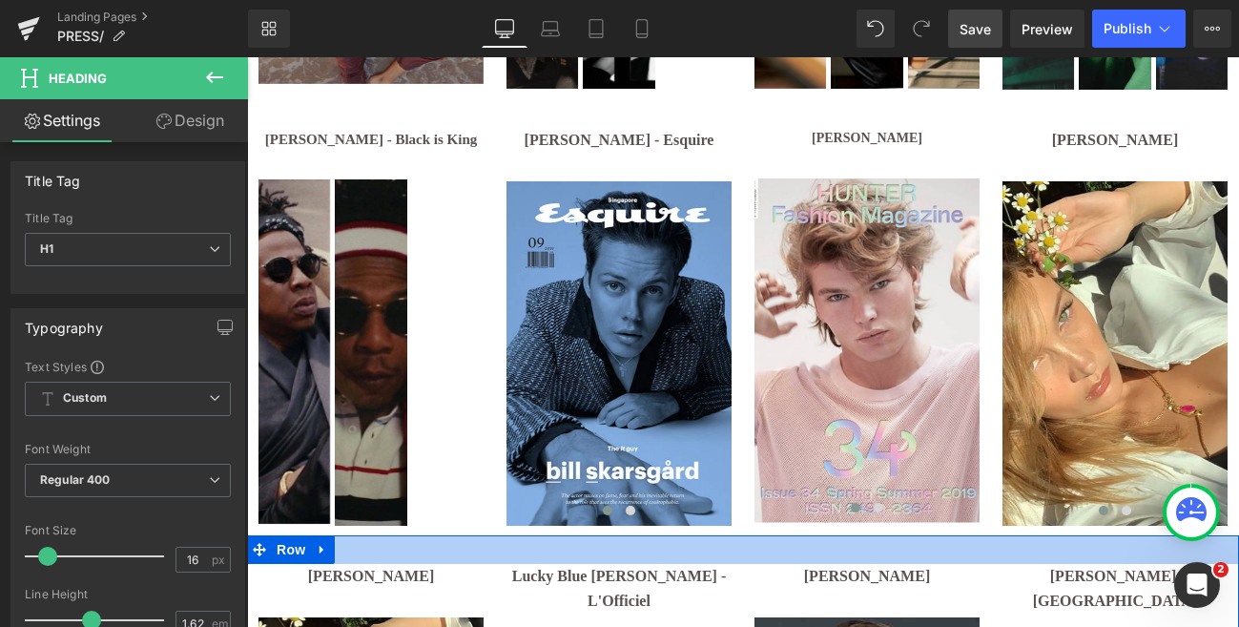
scroll to position [3204, 0]
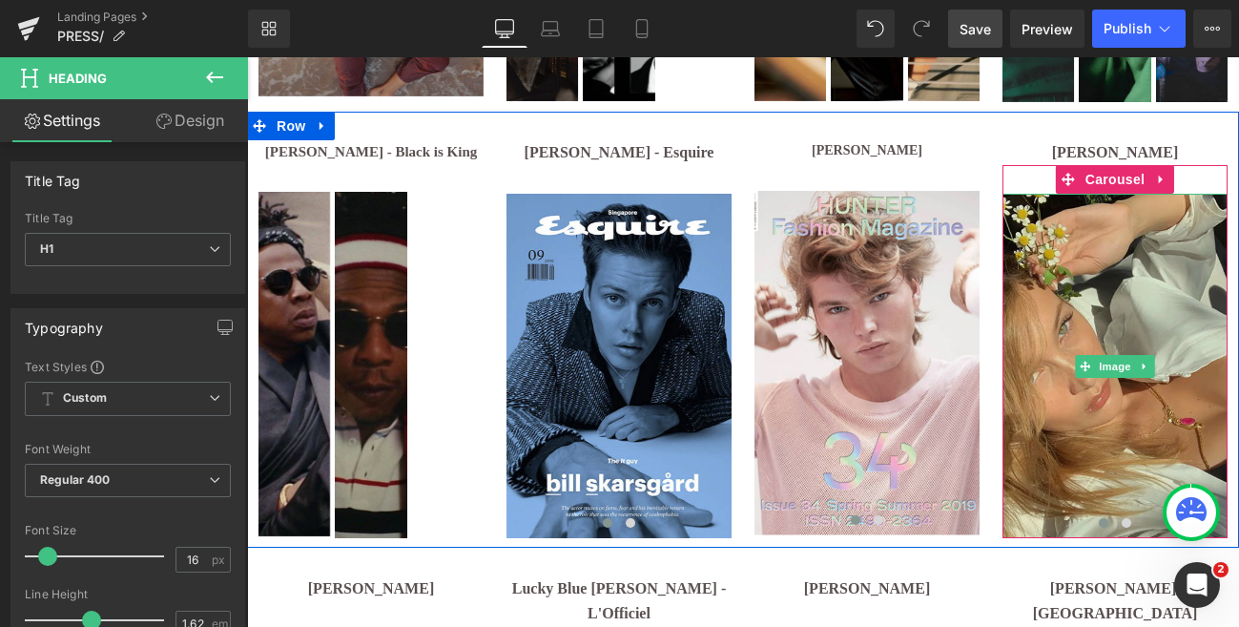
click at [1119, 237] on img at bounding box center [1114, 366] width 225 height 344
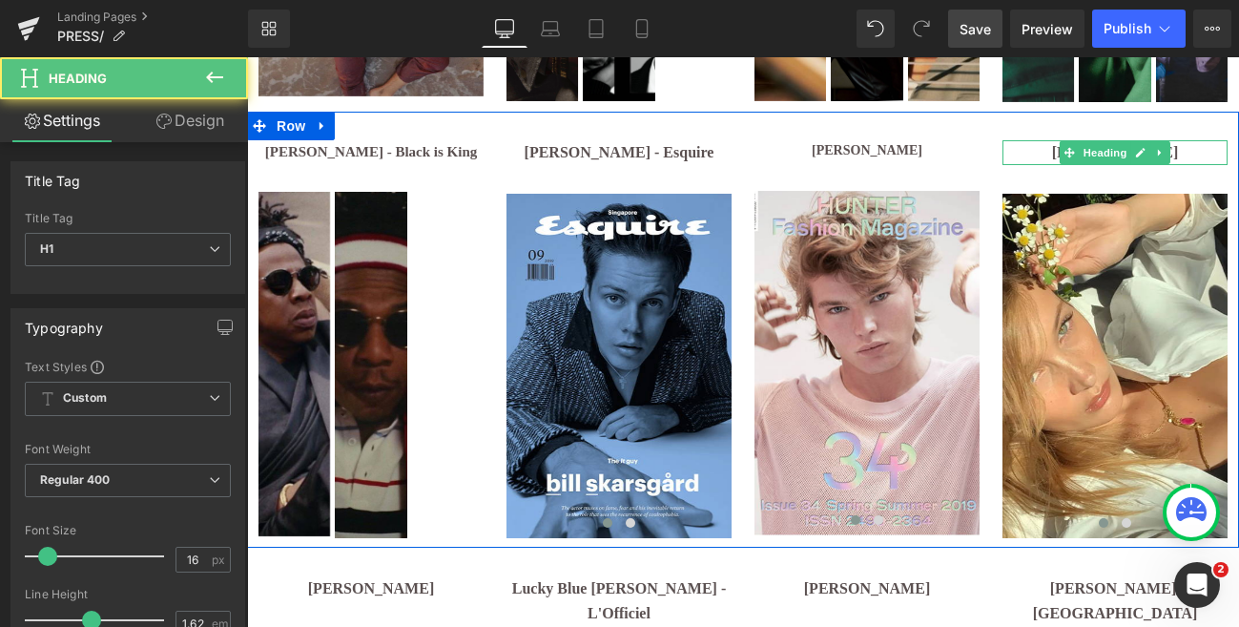
click at [1186, 140] on h1 "[PERSON_NAME]" at bounding box center [1114, 152] width 225 height 25
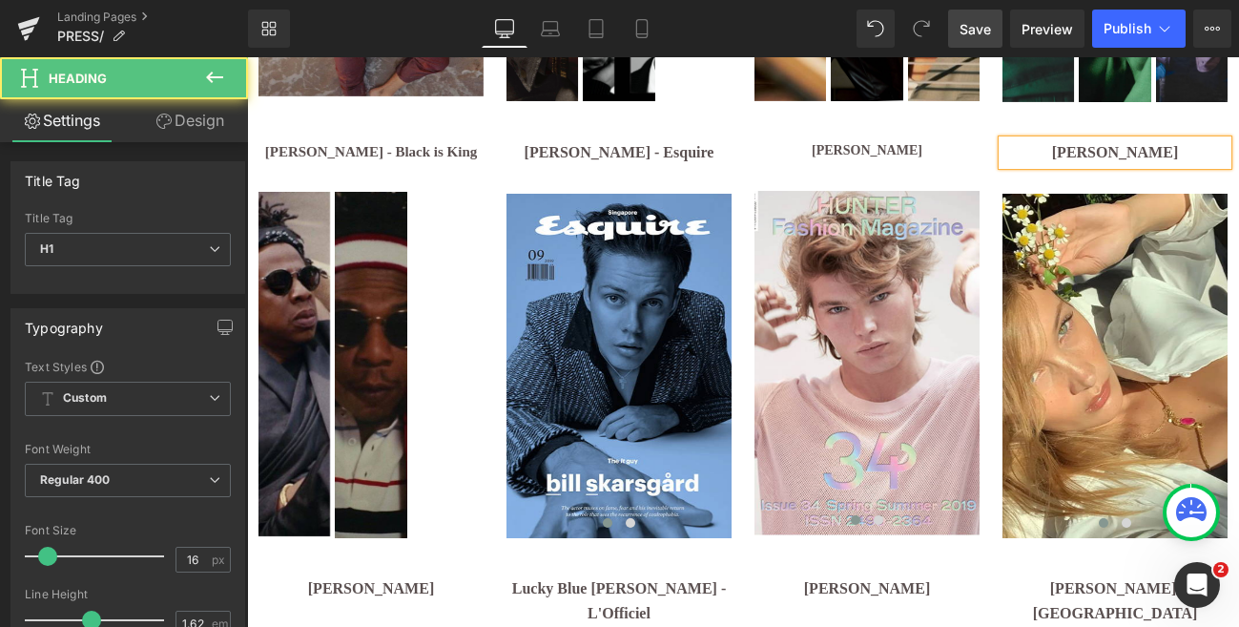
click at [0, 0] on div "Text Color Highlight Color #333333" at bounding box center [0, 0] width 0 height 0
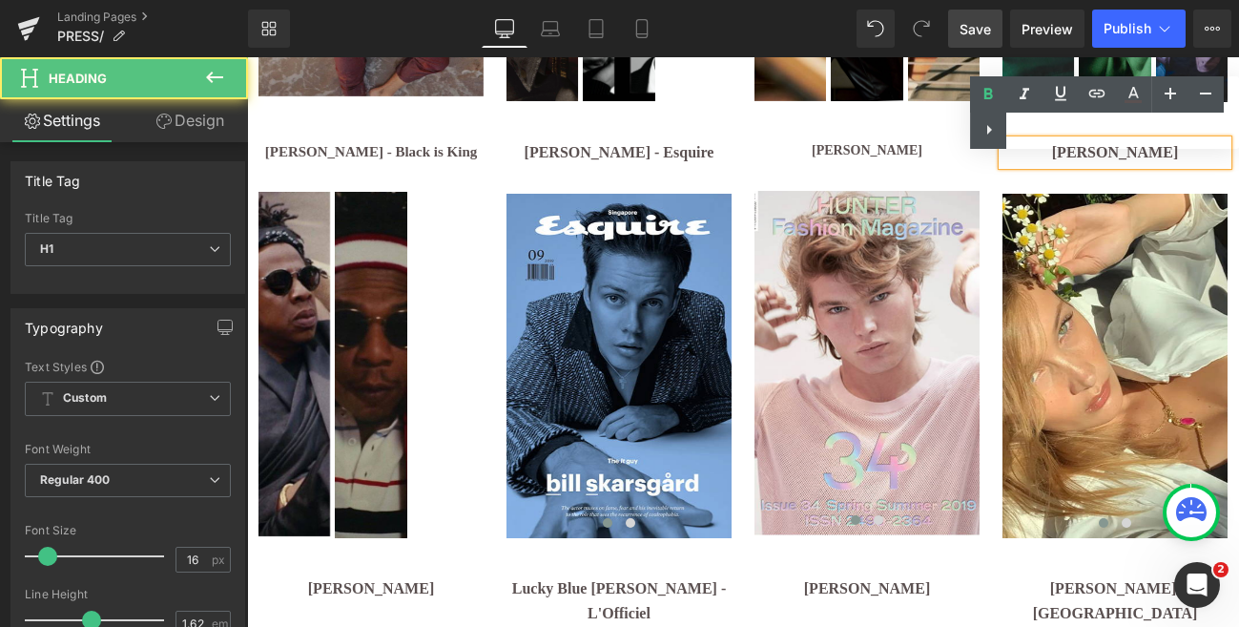
click at [1186, 134] on div "Text Color Highlight Color #333333" at bounding box center [1104, 112] width 269 height 72
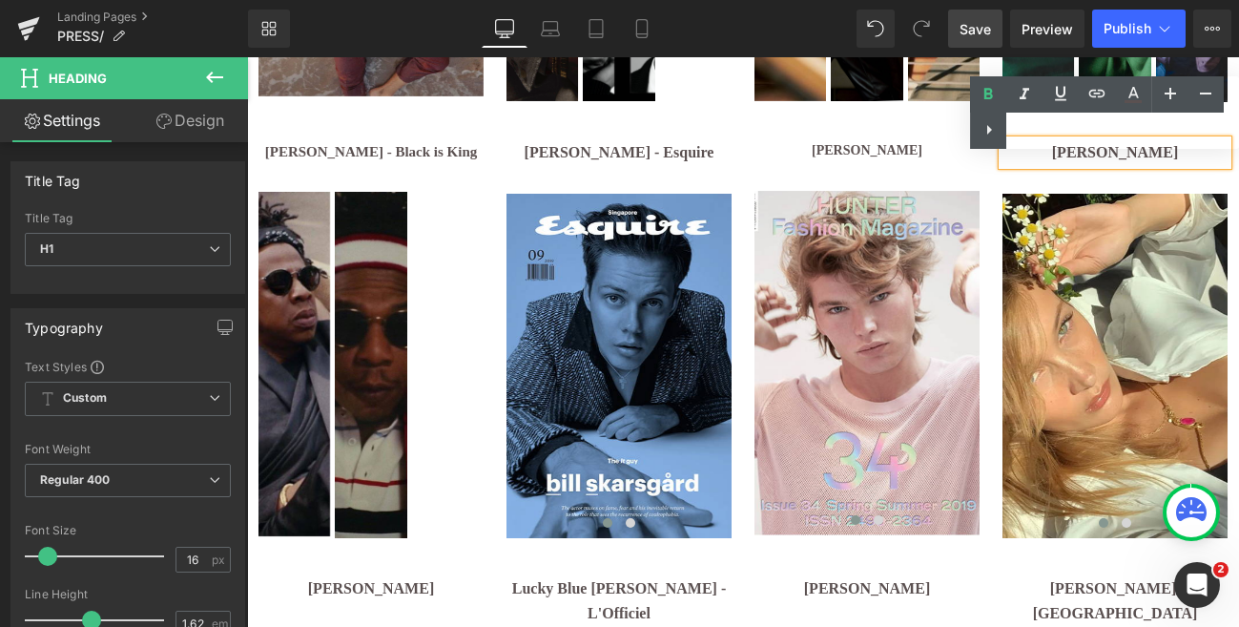
click at [1128, 129] on div "Text Color Highlight Color #333333" at bounding box center [1104, 112] width 269 height 72
click at [1192, 135] on div "Text Color Highlight Color #333333" at bounding box center [1104, 112] width 269 height 72
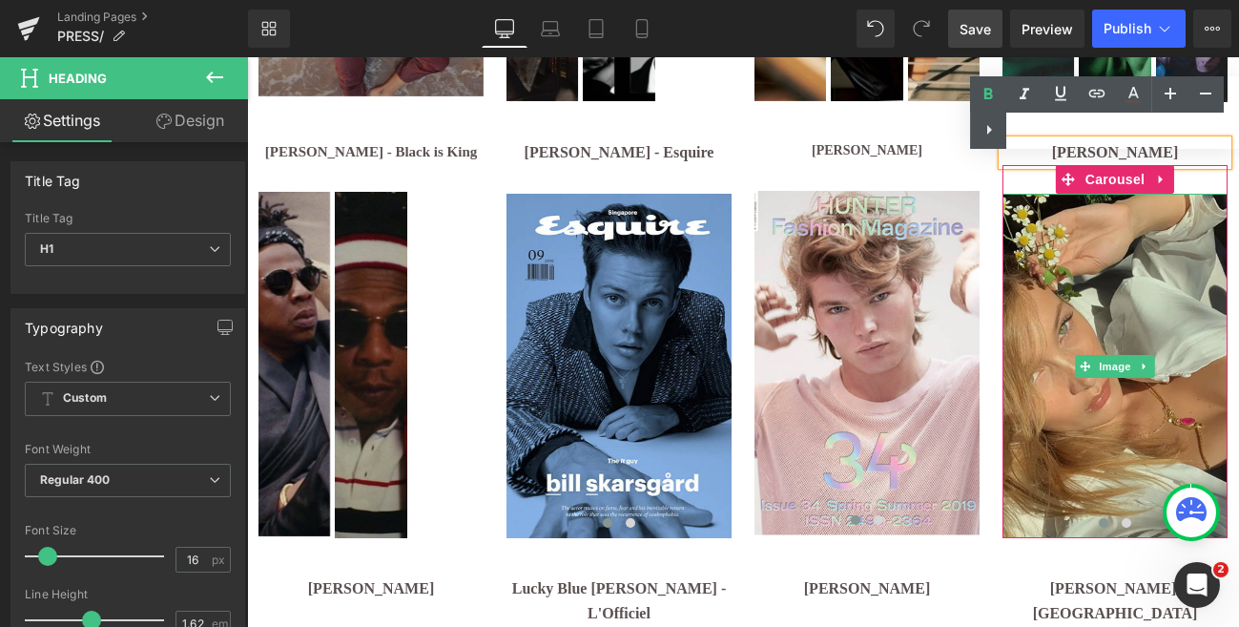
click at [1157, 254] on img at bounding box center [1114, 366] width 225 height 344
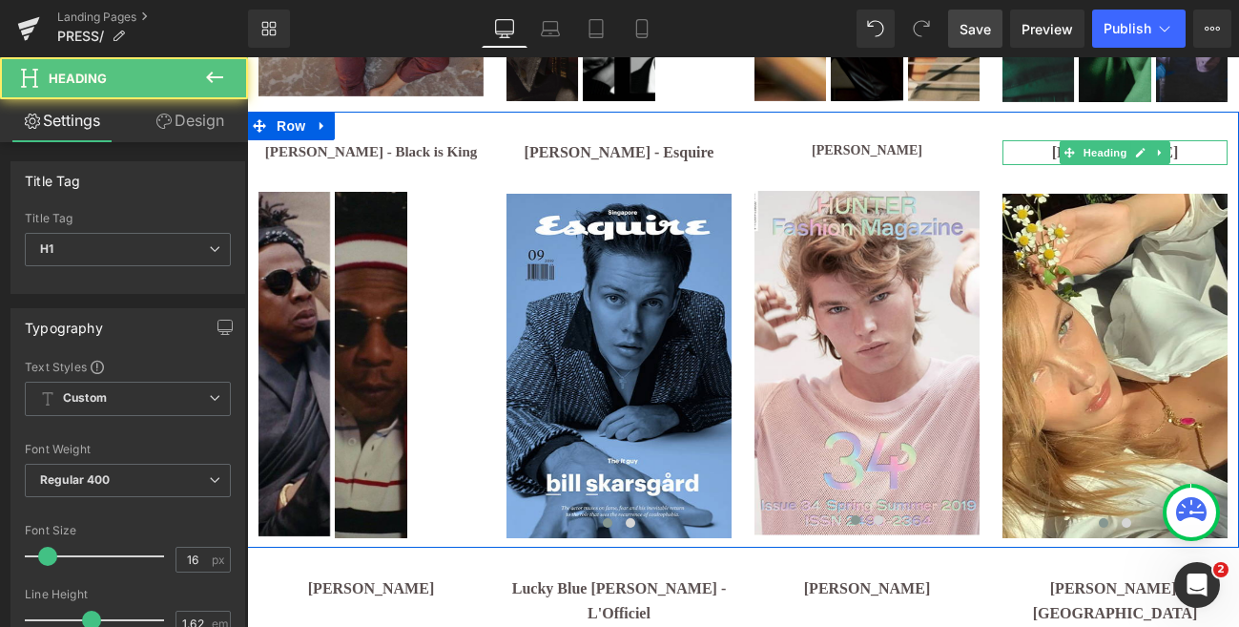
click at [1198, 140] on h1 "[PERSON_NAME]" at bounding box center [1114, 152] width 225 height 25
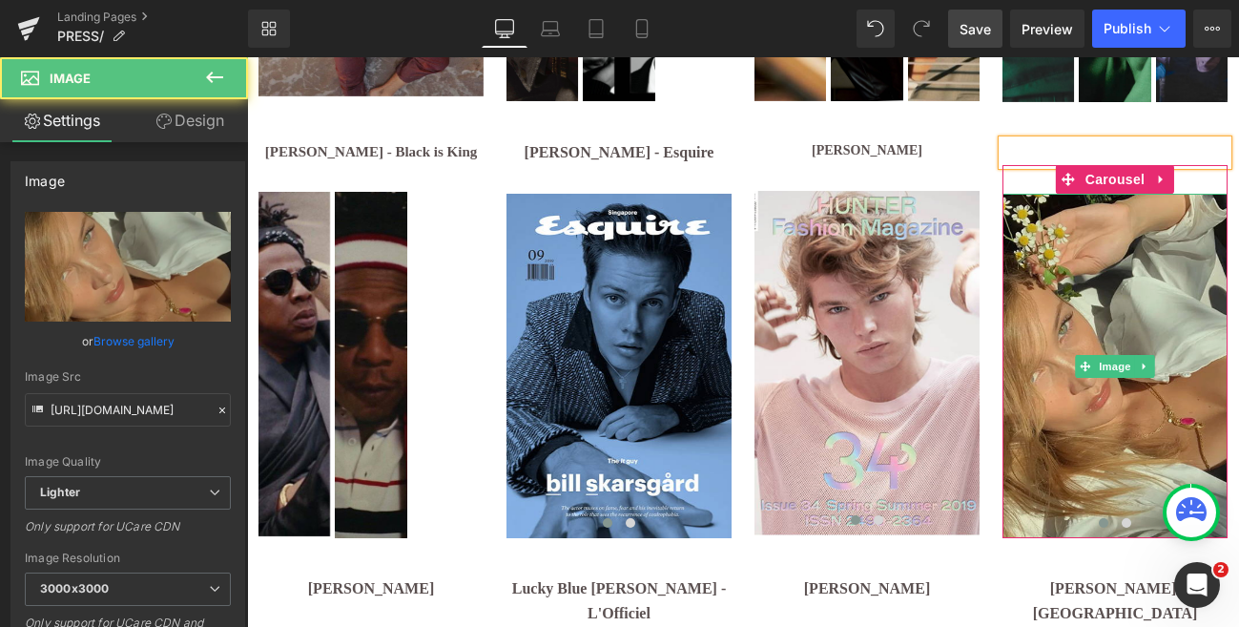
click at [1167, 237] on img at bounding box center [1114, 366] width 225 height 344
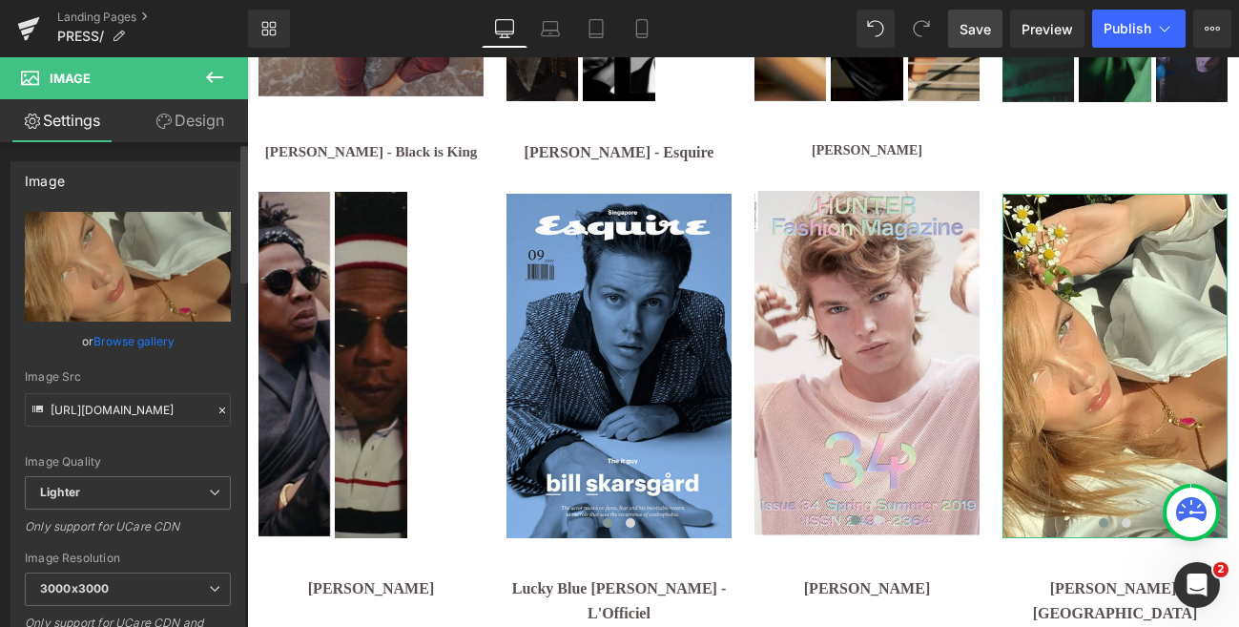
click at [216, 404] on icon at bounding box center [222, 409] width 13 height 13
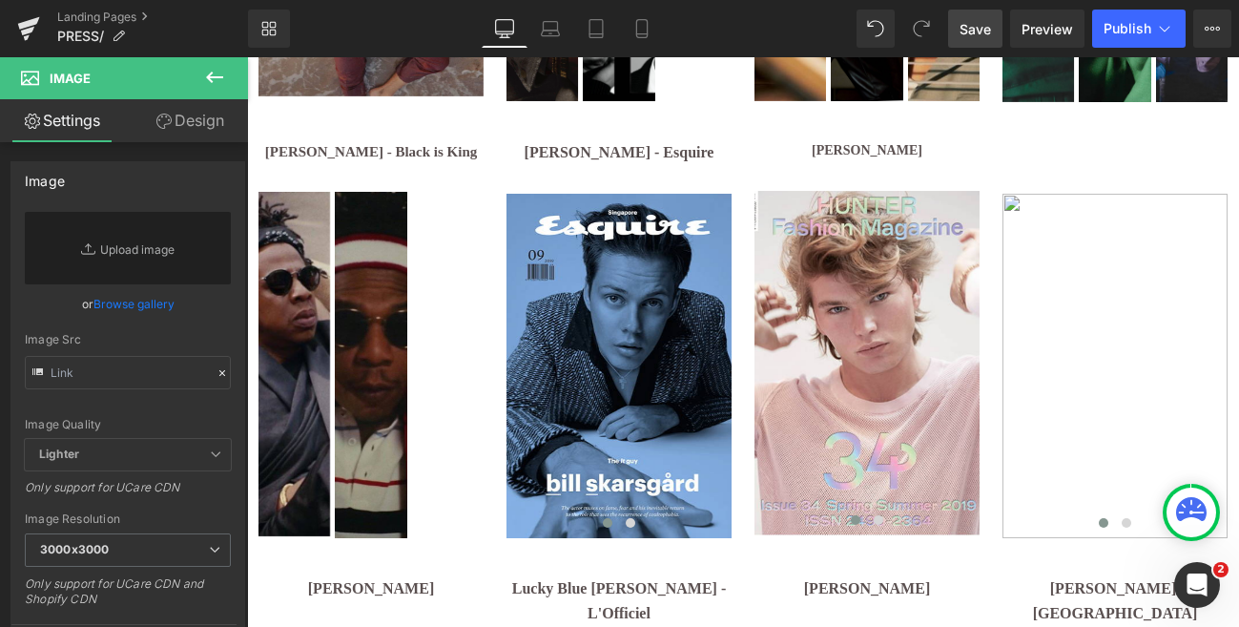
click at [968, 33] on span "Save" at bounding box center [974, 29] width 31 height 20
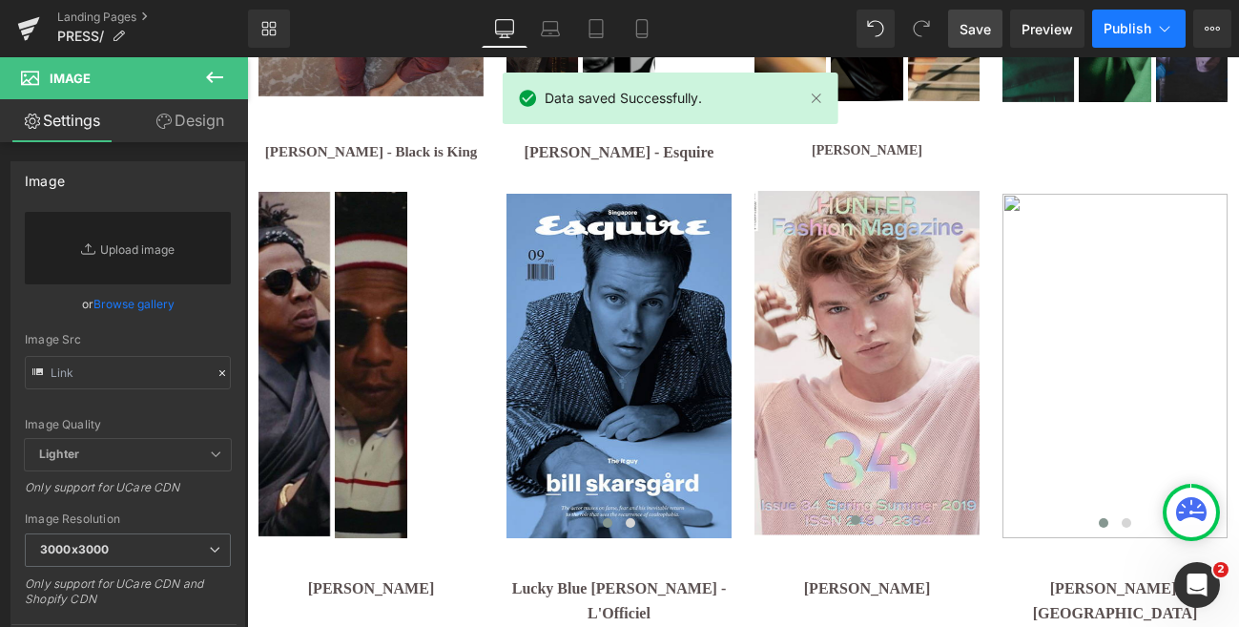
click at [1123, 30] on span "Publish" at bounding box center [1127, 28] width 48 height 15
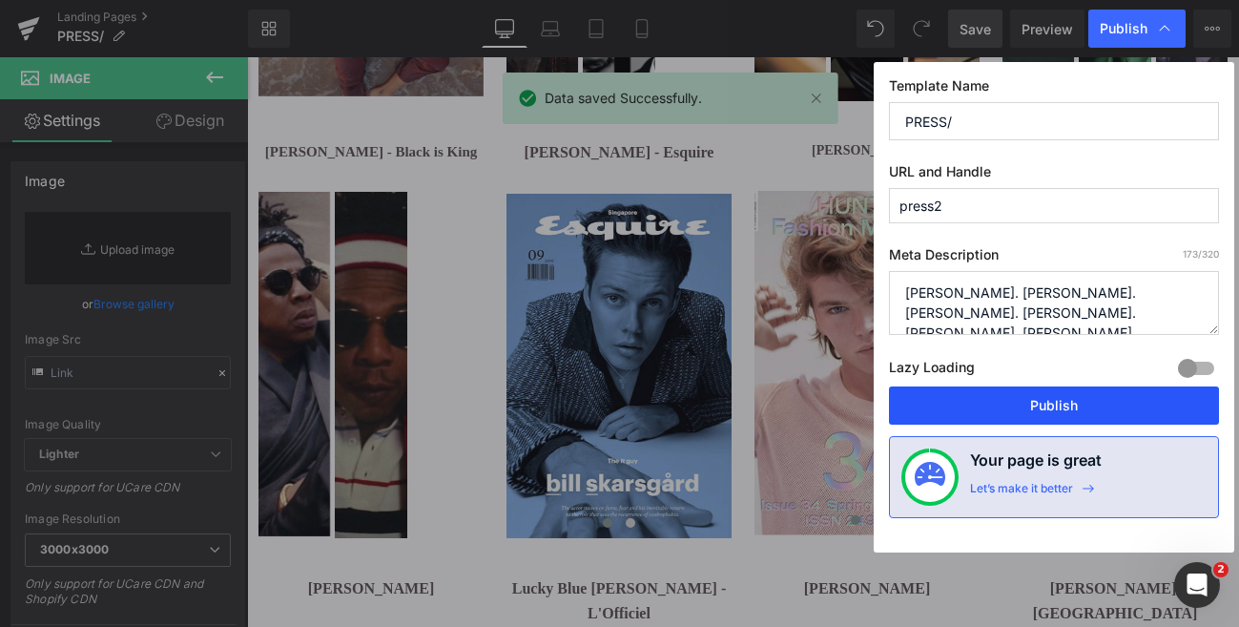
click at [1057, 404] on button "Publish" at bounding box center [1054, 405] width 330 height 38
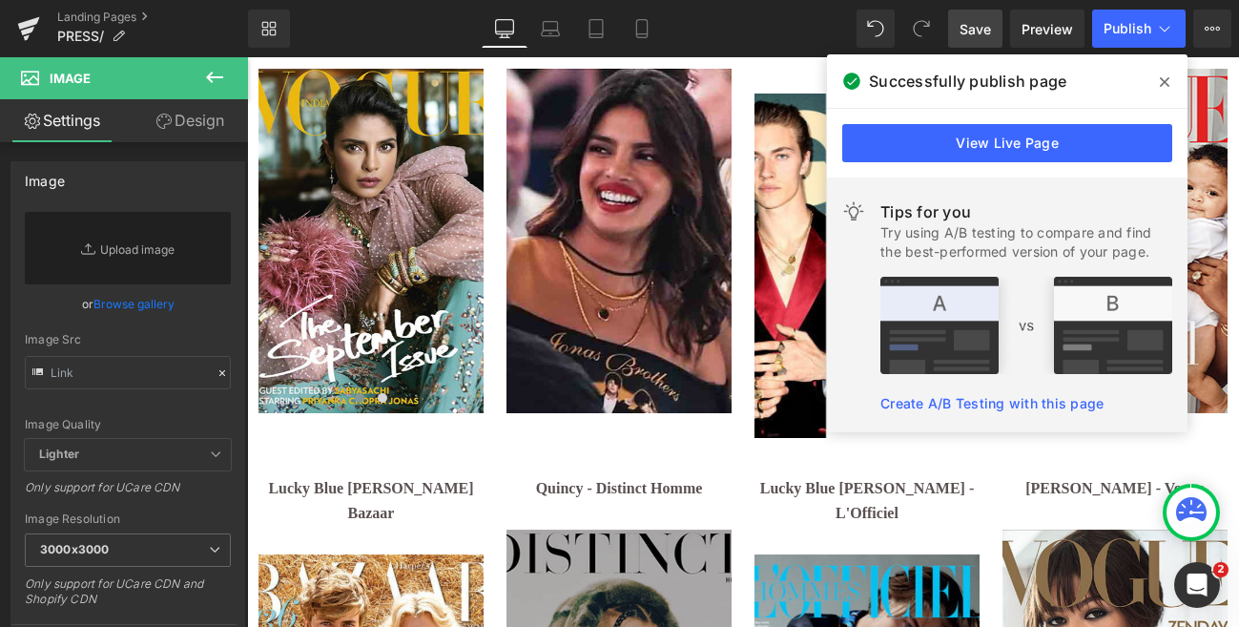
scroll to position [4228, 0]
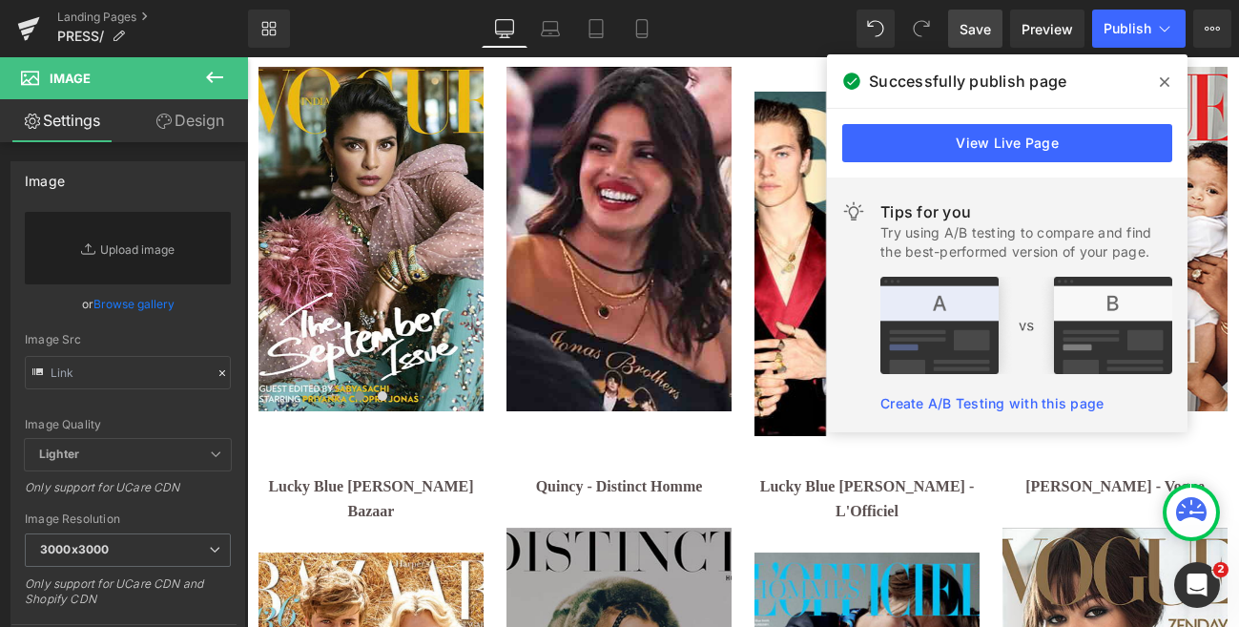
click at [1164, 81] on icon at bounding box center [1165, 82] width 10 height 10
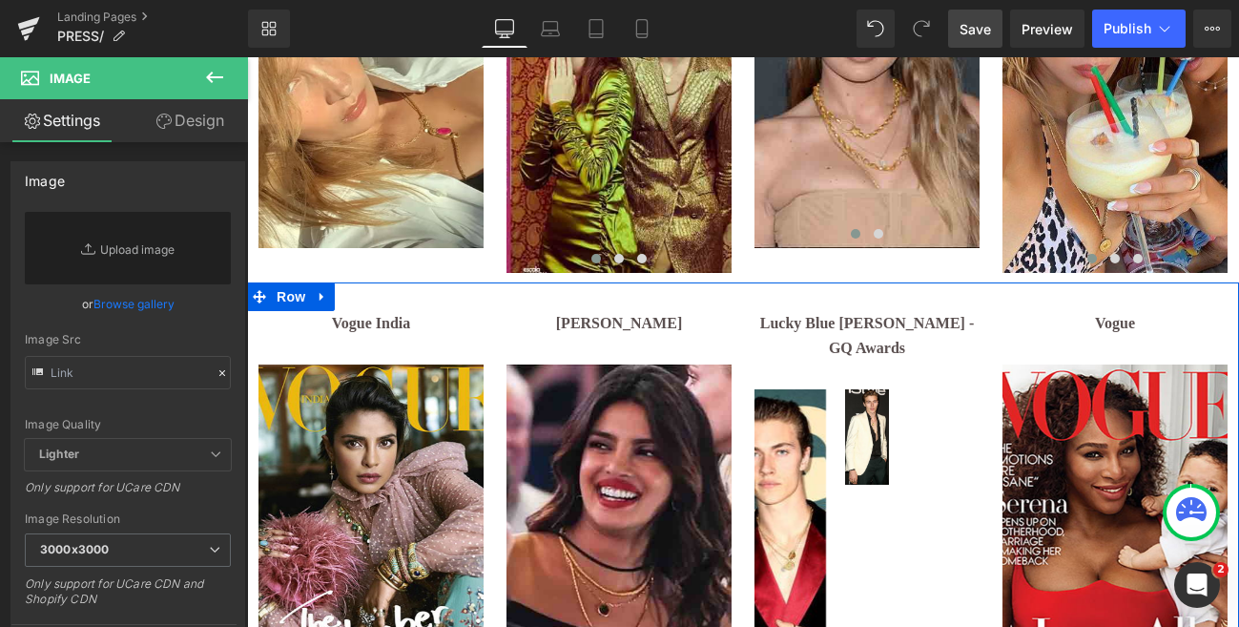
scroll to position [3910, 0]
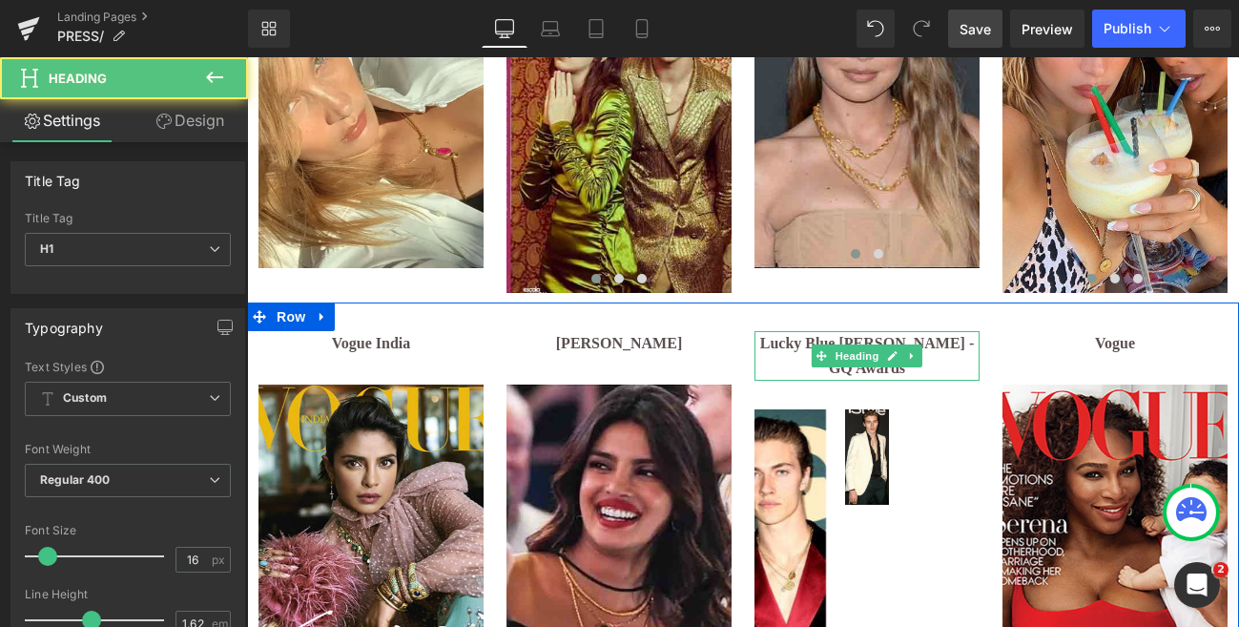
click at [787, 335] on b "Lucky Blue [PERSON_NAME] - GQ Awards" at bounding box center [867, 355] width 214 height 41
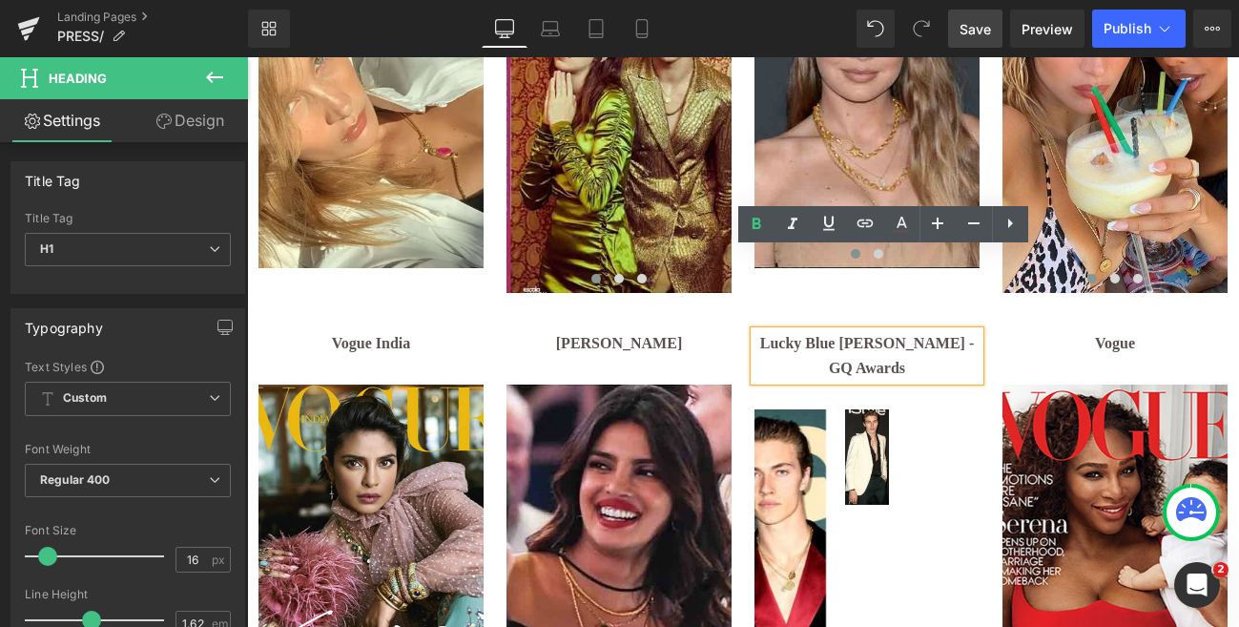
click at [916, 335] on b "Lucky Blue [PERSON_NAME] - GQ Awards" at bounding box center [867, 355] width 214 height 41
drag, startPoint x: 916, startPoint y: 299, endPoint x: 959, endPoint y: 336, distance: 56.9
click at [959, 336] on div "Lucky Blue [PERSON_NAME] - GQ Awards Heading Image Image ‹ › [GEOGRAPHIC_DATA]" at bounding box center [867, 542] width 248 height 422
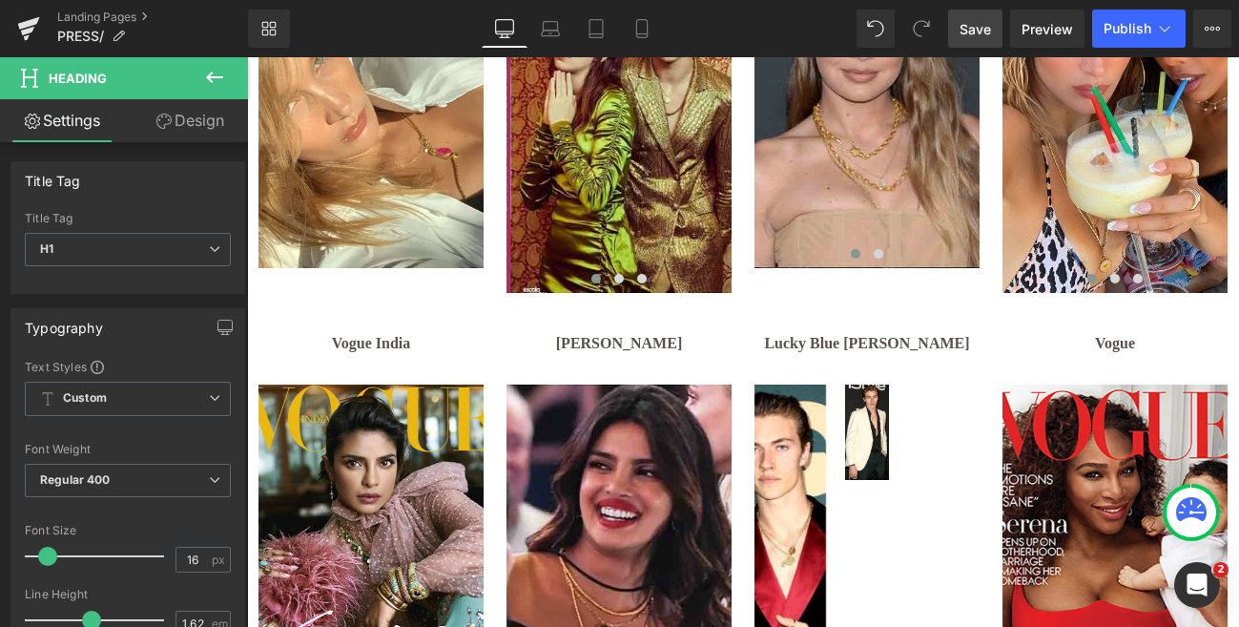
click at [969, 29] on span "Save" at bounding box center [974, 29] width 31 height 20
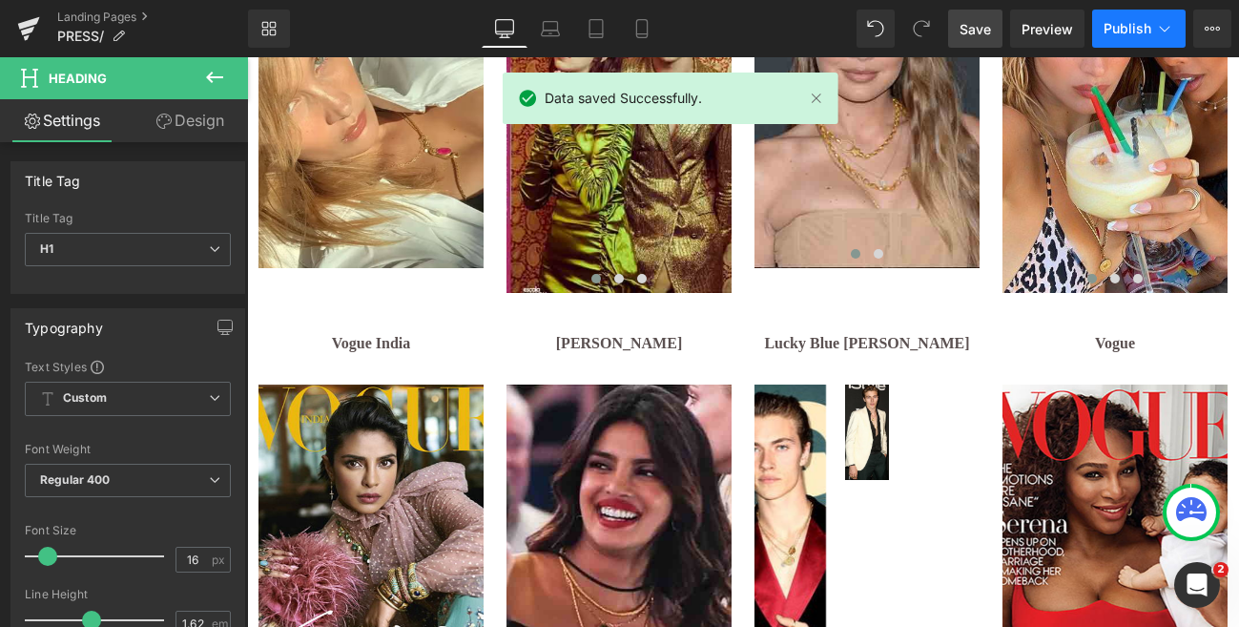
click at [1127, 30] on span "Publish" at bounding box center [1127, 28] width 48 height 15
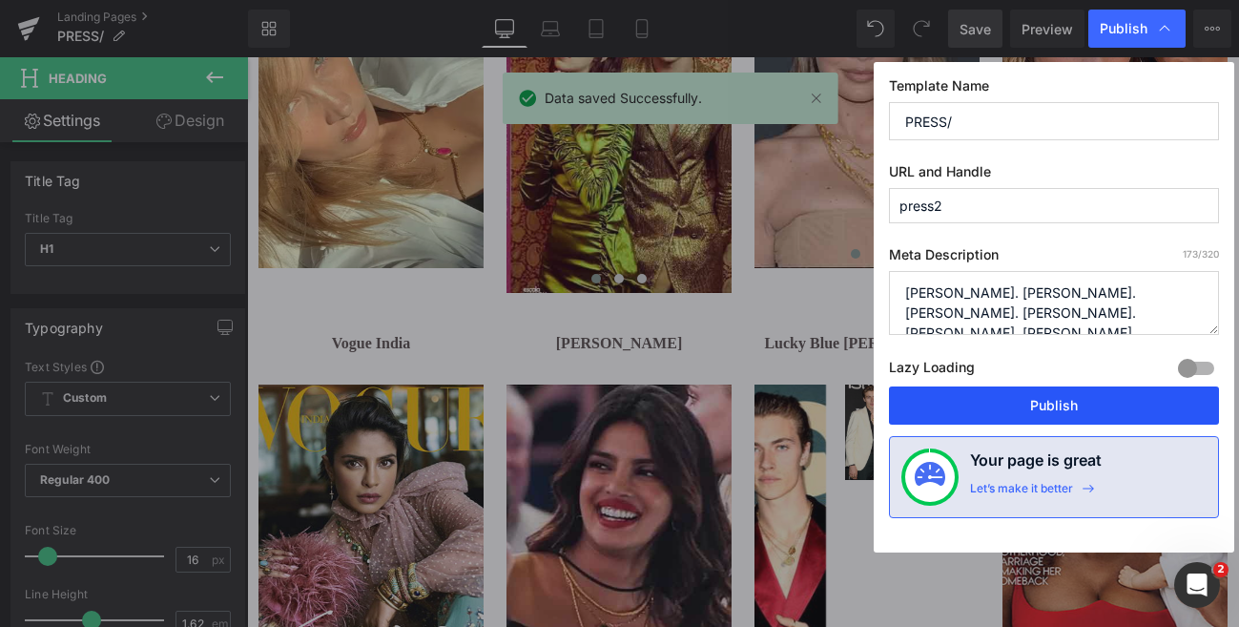
click at [1074, 394] on button "Publish" at bounding box center [1054, 405] width 330 height 38
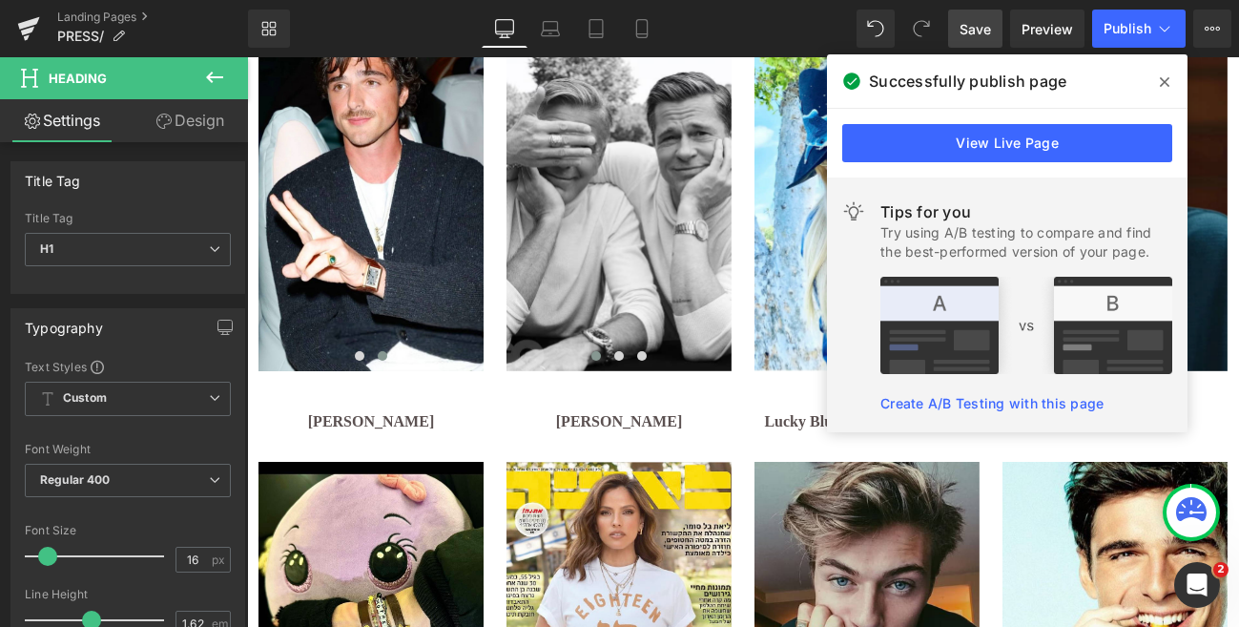
scroll to position [718, 0]
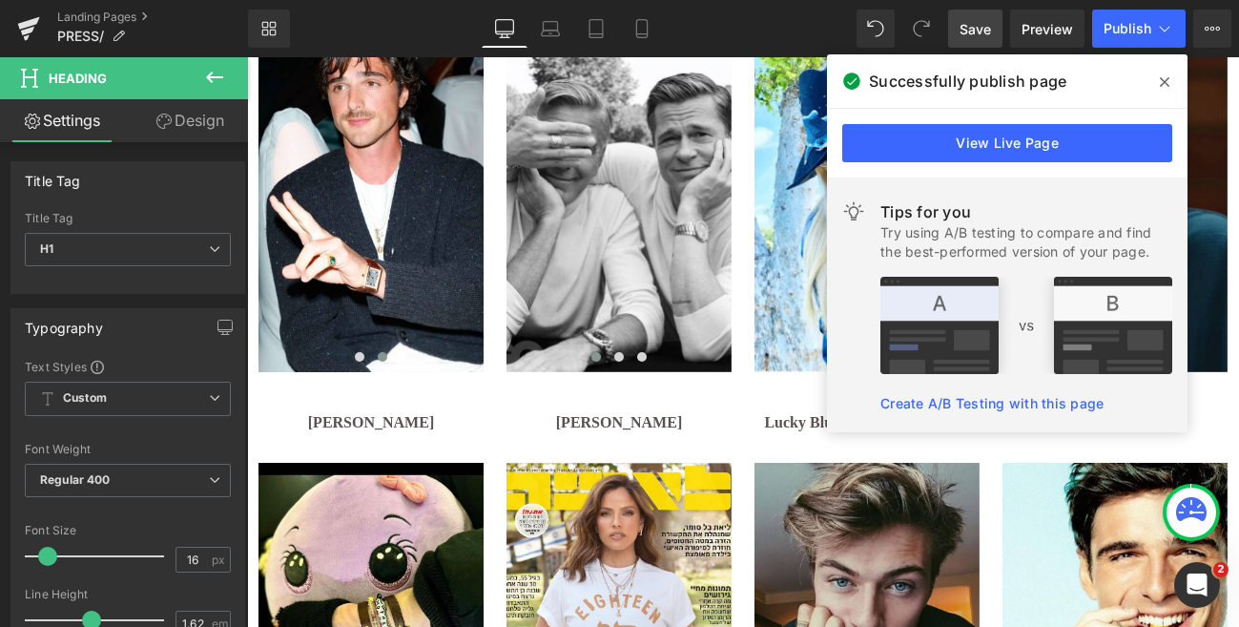
click at [1162, 86] on icon at bounding box center [1165, 81] width 10 height 15
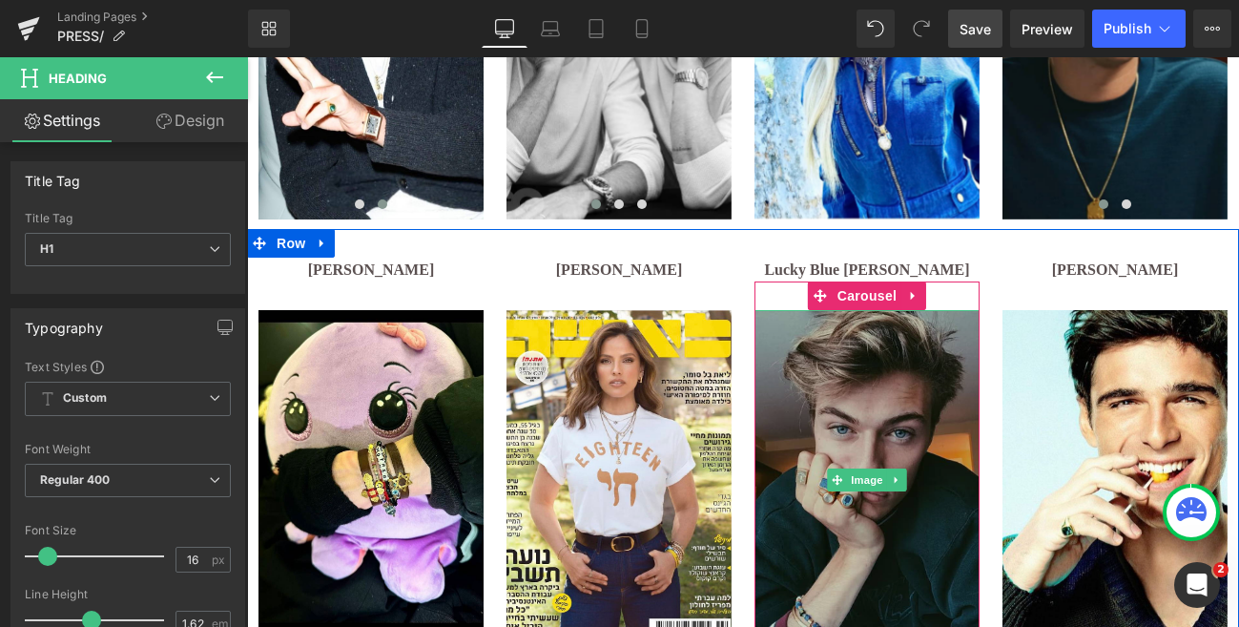
scroll to position [969, 0]
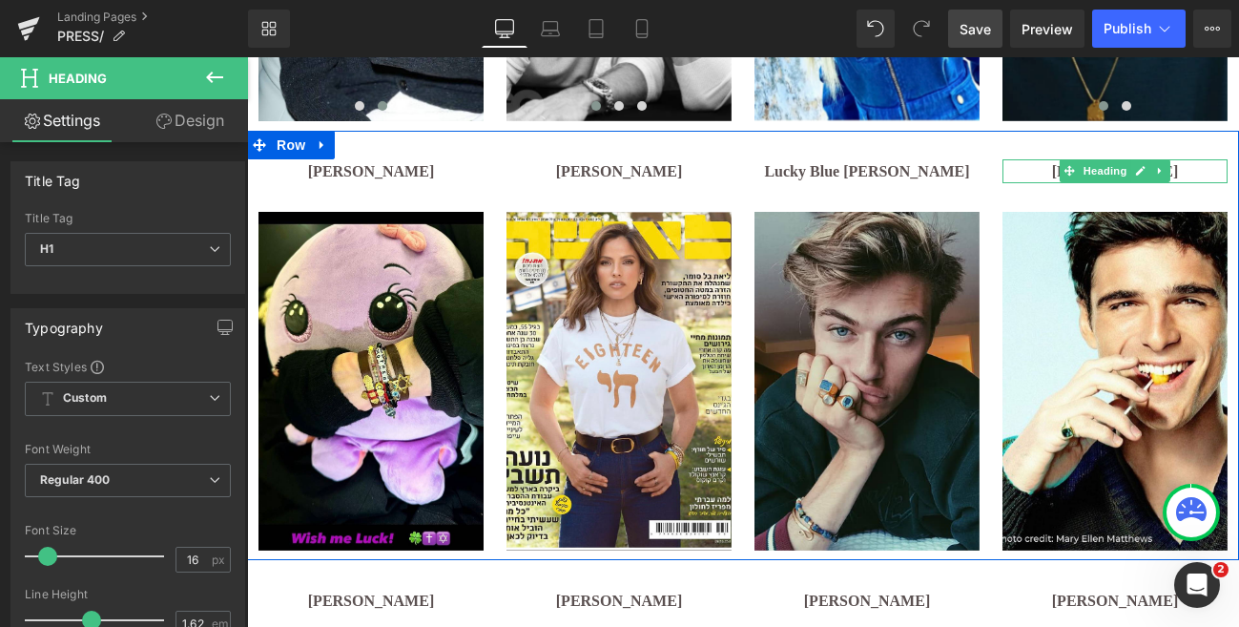
click at [1192, 169] on h1 "[PERSON_NAME]" at bounding box center [1114, 171] width 225 height 25
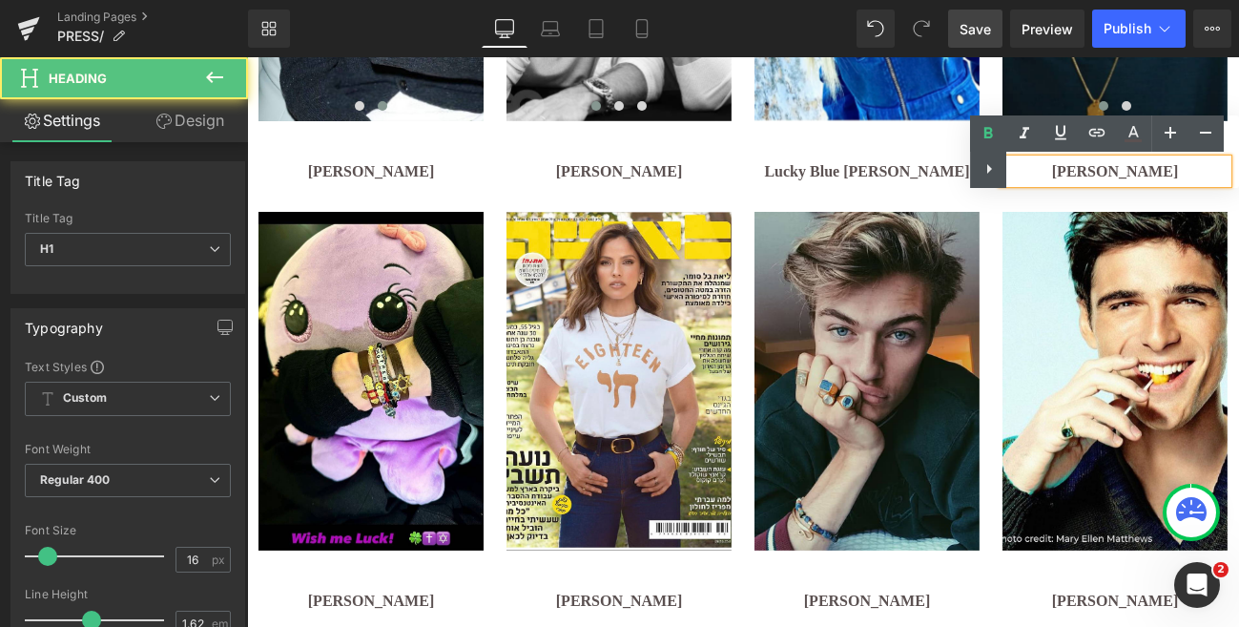
click at [1177, 170] on div "Text Color Highlight Color #333333" at bounding box center [1104, 151] width 269 height 72
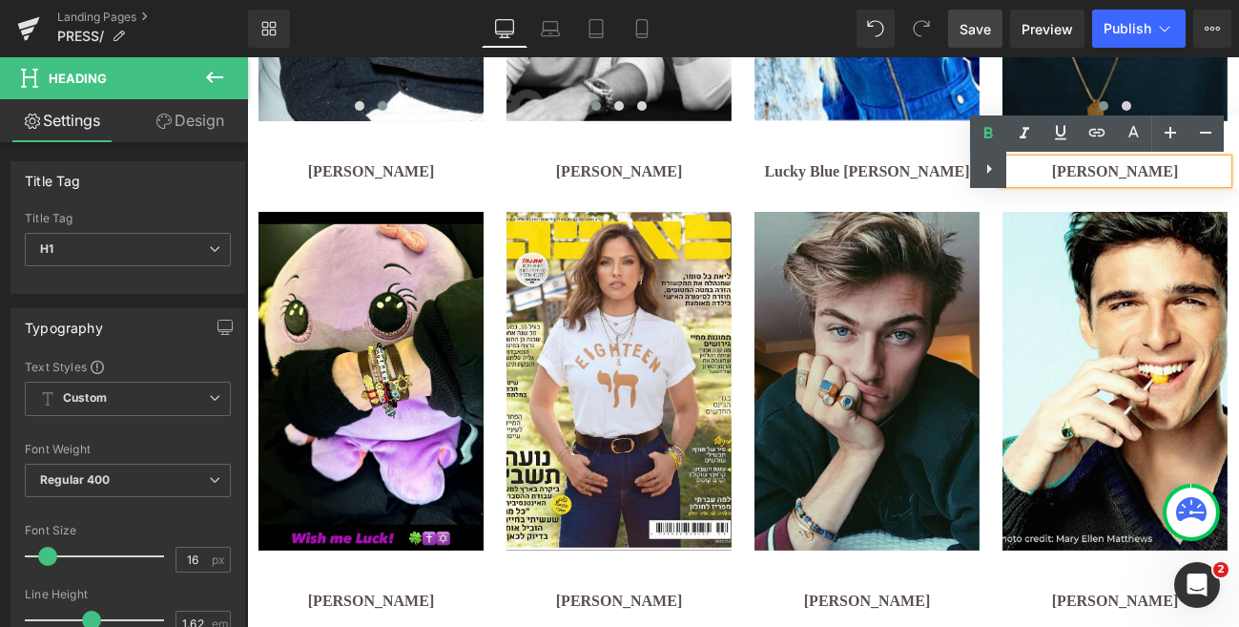
click at [1177, 170] on div "Text Color Highlight Color #333333" at bounding box center [1104, 151] width 269 height 72
click at [1092, 170] on div "Text Color Highlight Color #333333" at bounding box center [1104, 151] width 269 height 72
